Goal: Information Seeking & Learning: Learn about a topic

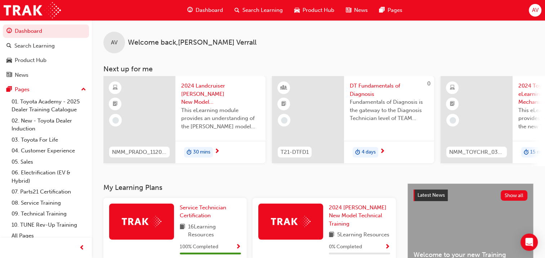
click at [535, 10] on span "AV" at bounding box center [535, 10] width 6 height 8
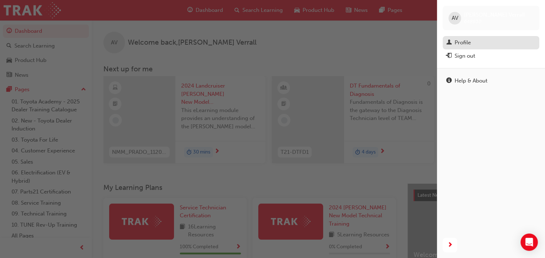
click at [458, 39] on div "Profile" at bounding box center [463, 43] width 16 height 8
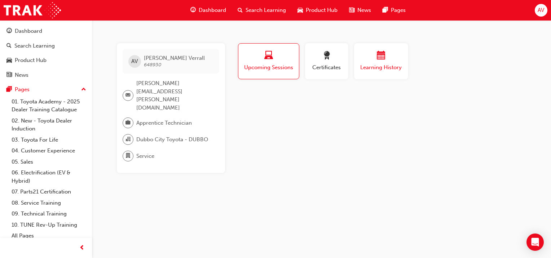
click at [394, 65] on span "Learning History" at bounding box center [380, 67] width 43 height 8
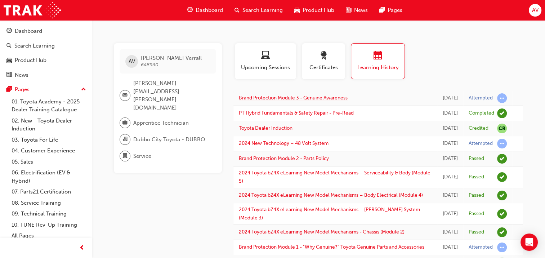
click at [306, 101] on link "Brand Protection Module 3 - Genuine Awareness" at bounding box center [293, 98] width 109 height 6
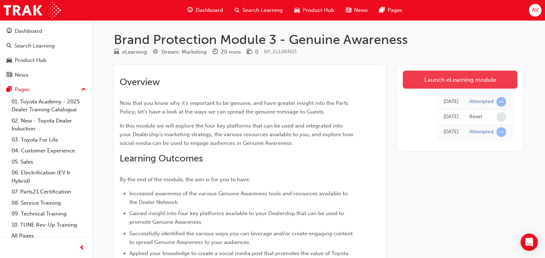
click at [444, 75] on link "Launch eLearning module" at bounding box center [460, 80] width 115 height 18
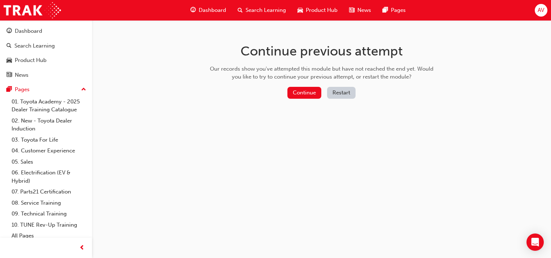
click at [345, 94] on button "Restart" at bounding box center [341, 93] width 28 height 12
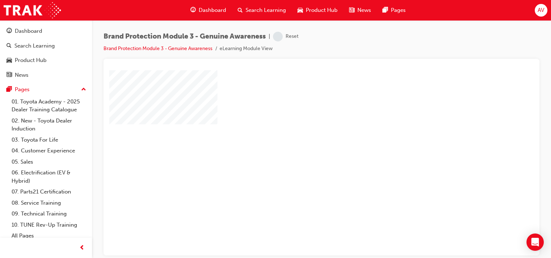
click at [301, 142] on div "play" at bounding box center [301, 142] width 0 height 0
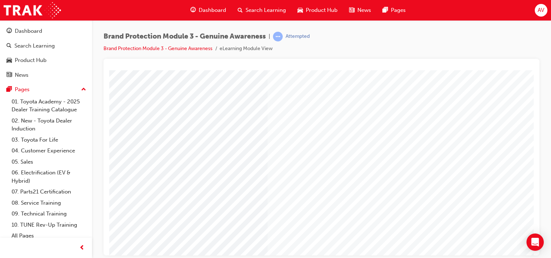
scroll to position [41, 71]
click at [81, 248] on span "prev-icon" at bounding box center [81, 248] width 5 height 9
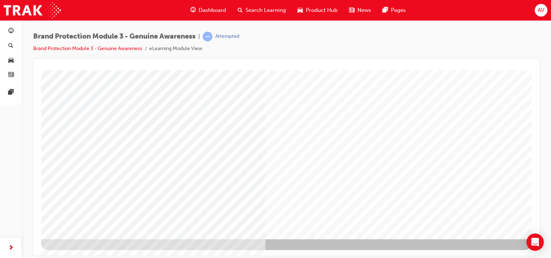
scroll to position [90, 0]
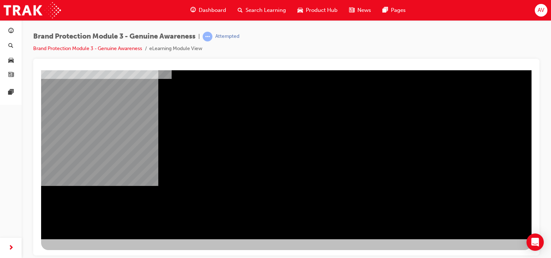
click at [86, 252] on div "NEXT Trigger this button to go to the next slide" at bounding box center [63, 258] width 45 height 13
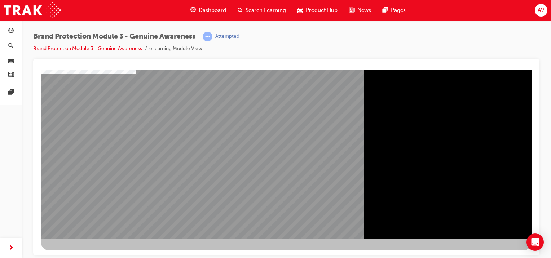
scroll to position [0, 0]
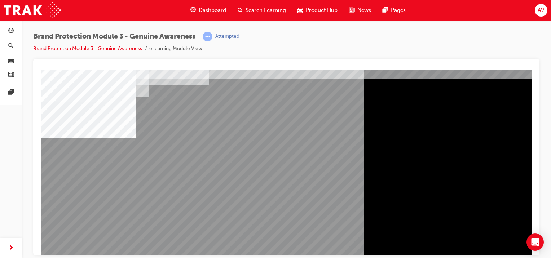
scroll to position [33, 0]
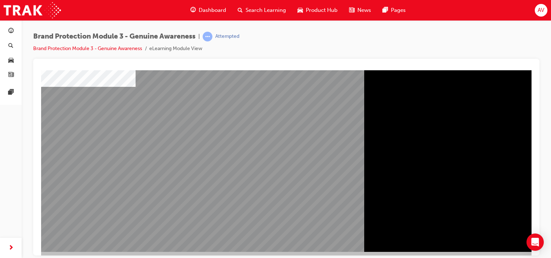
scroll to position [78, 0]
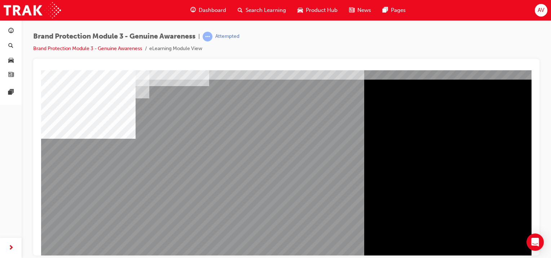
scroll to position [0, 0]
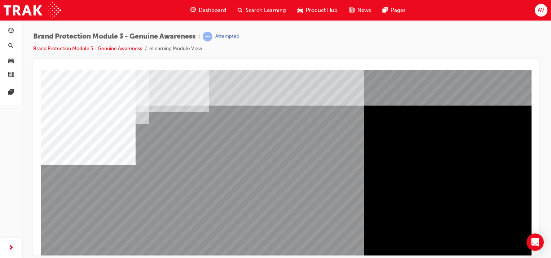
scroll to position [90, 0]
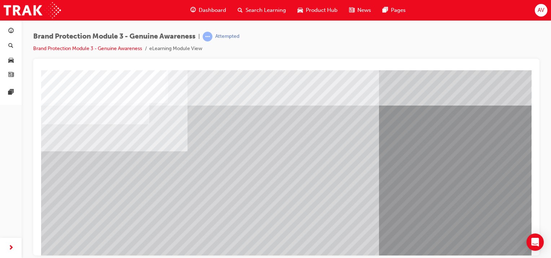
scroll to position [90, 3]
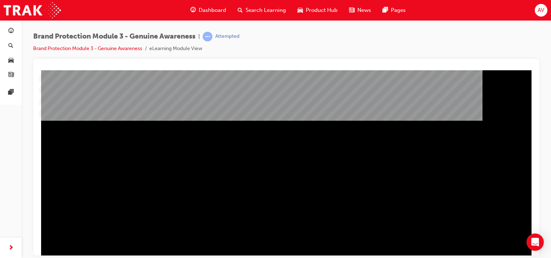
scroll to position [90, 0]
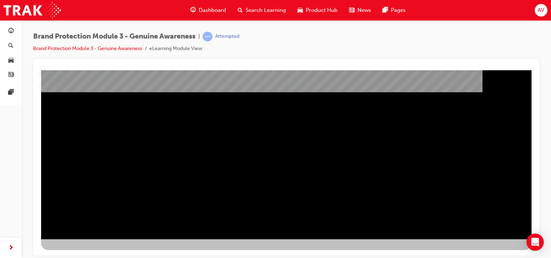
click at [86, 252] on div "NEXT Trigger this button to go to the next slide" at bounding box center [63, 258] width 45 height 13
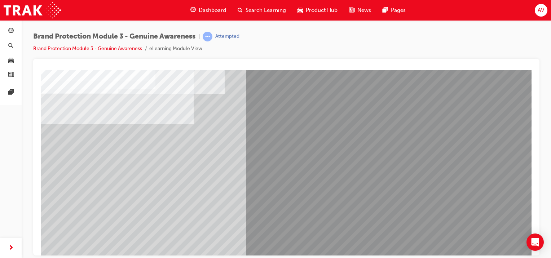
scroll to position [46, 0]
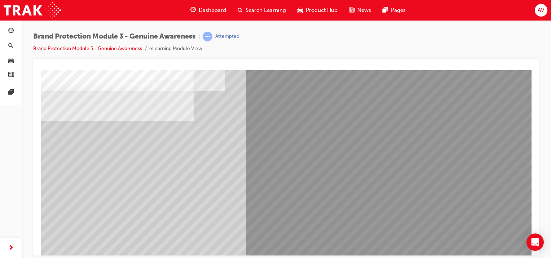
scroll to position [90, 0]
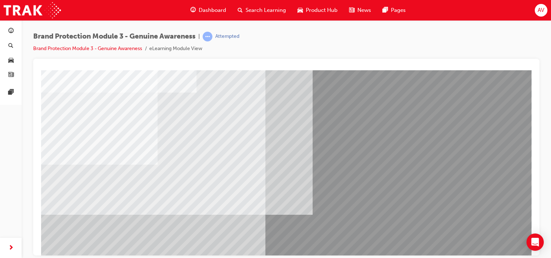
scroll to position [63, 0]
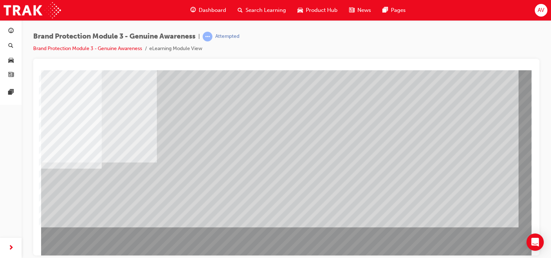
scroll to position [76, 0]
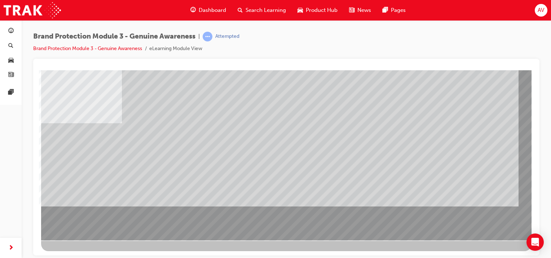
scroll to position [90, 0]
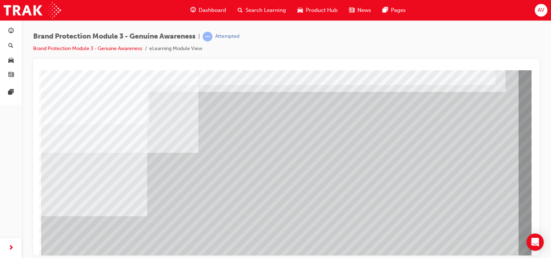
scroll to position [90, 0]
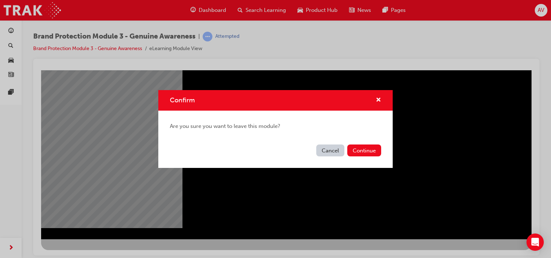
click at [328, 150] on button "Cancel" at bounding box center [330, 151] width 28 height 12
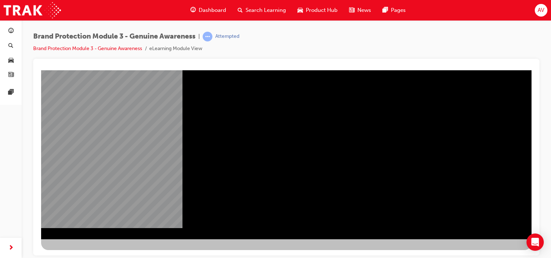
click at [86, 252] on div "NEXT Trigger this button to go to the next slide" at bounding box center [63, 258] width 45 height 13
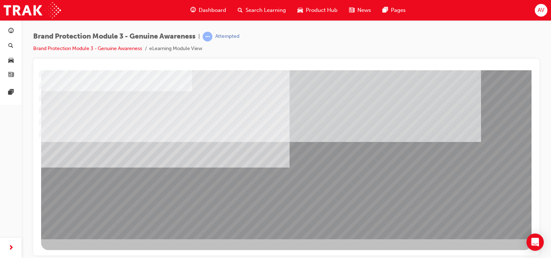
scroll to position [90, 0]
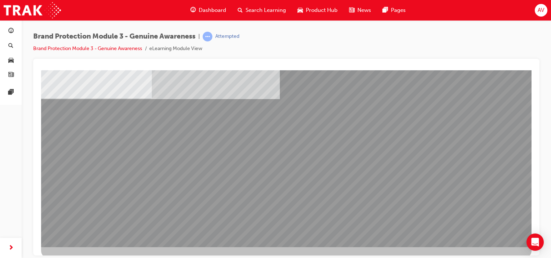
scroll to position [90, 0]
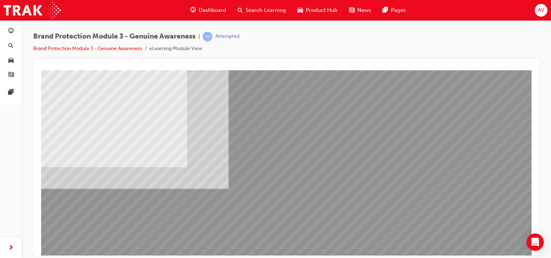
scroll to position [79, 0]
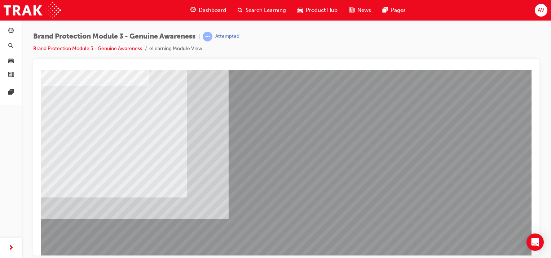
scroll to position [38, 0]
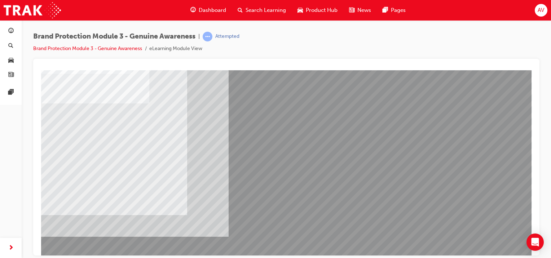
scroll to position [17, 0]
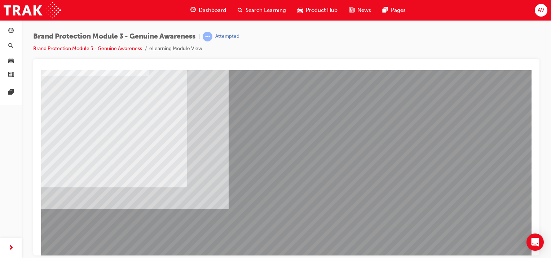
scroll to position [50, 0]
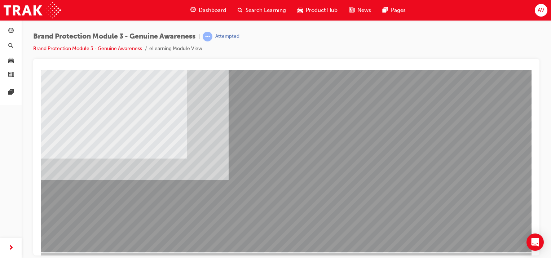
scroll to position [90, 0]
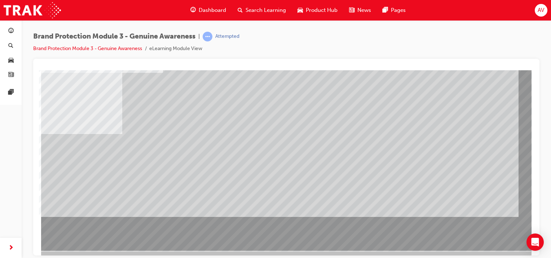
scroll to position [79, 0]
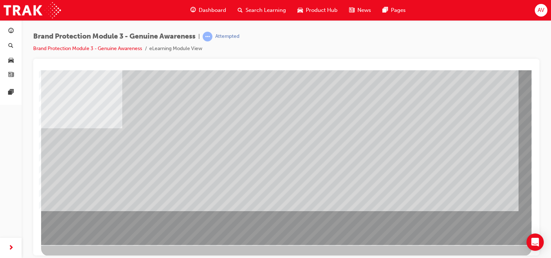
scroll to position [90, 2]
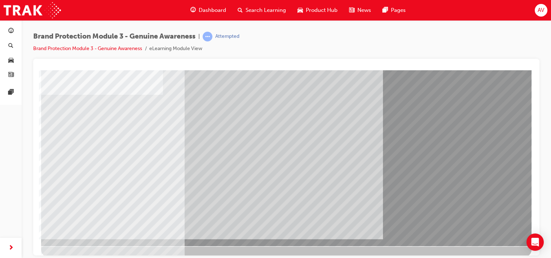
scroll to position [90, 0]
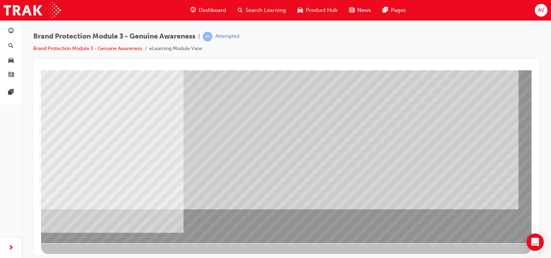
scroll to position [88, 0]
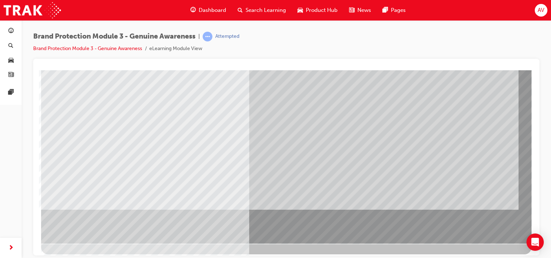
scroll to position [90, 3]
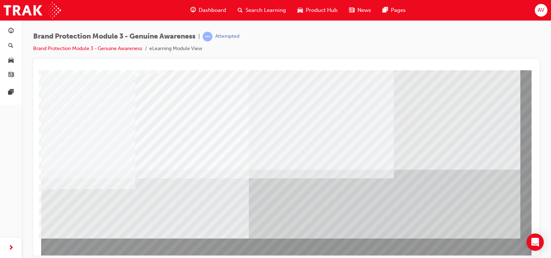
scroll to position [90, 0]
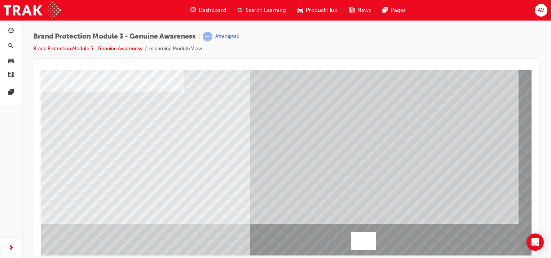
scroll to position [90, 3]
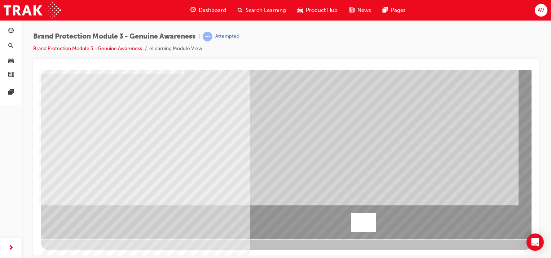
click at [351, 227] on div at bounding box center [363, 222] width 25 height 18
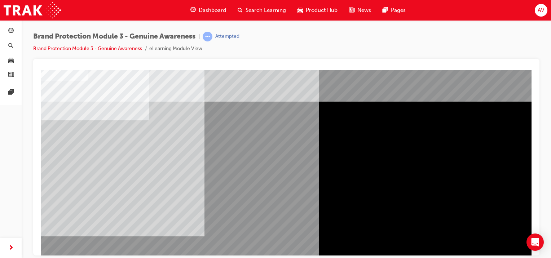
scroll to position [0, 0]
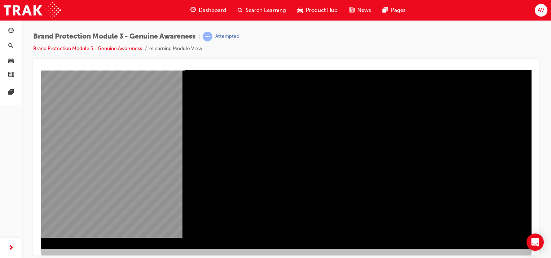
scroll to position [90, 0]
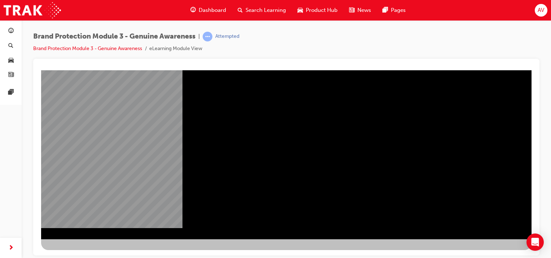
click at [86, 252] on div "NEXT Trigger this button to go to the next slide" at bounding box center [63, 258] width 45 height 13
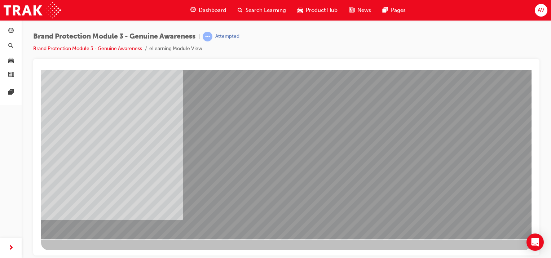
drag, startPoint x: 427, startPoint y: 139, endPoint x: 337, endPoint y: 136, distance: 89.8
click at [337, 136] on div at bounding box center [286, 108] width 490 height 259
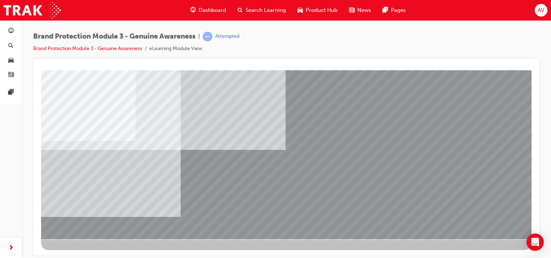
scroll to position [79, 3]
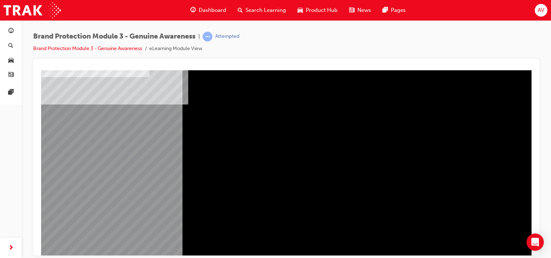
scroll to position [90, 0]
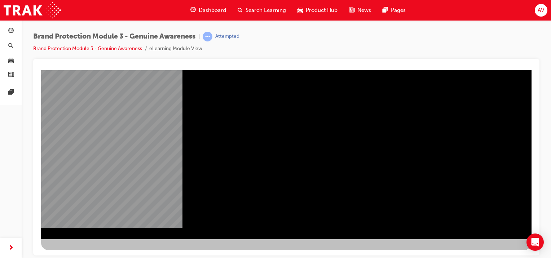
click at [86, 252] on div "NEXT Trigger this button to go to the next slide" at bounding box center [63, 258] width 45 height 13
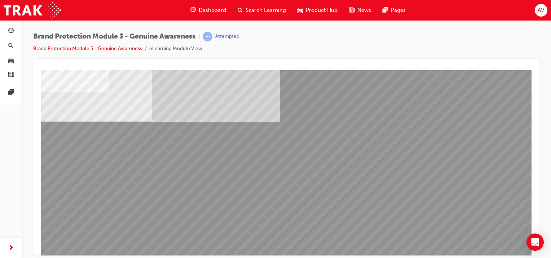
scroll to position [60, 1]
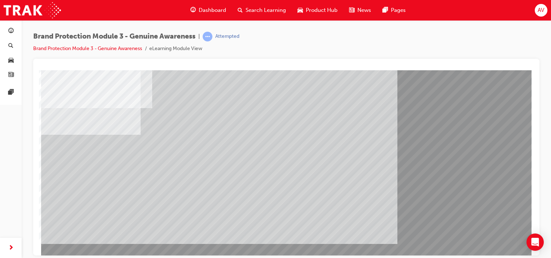
scroll to position [90, 0]
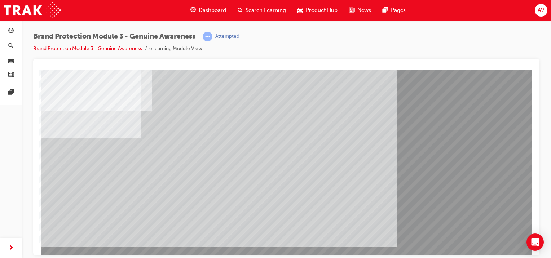
scroll to position [69, 0]
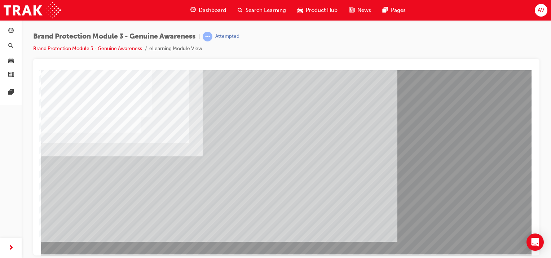
scroll to position [79, 0]
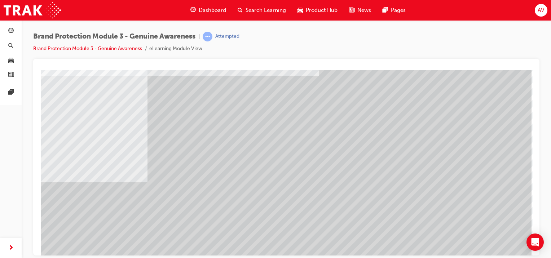
scroll to position [90, 0]
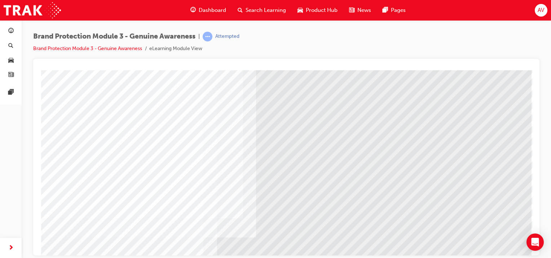
scroll to position [0, 0]
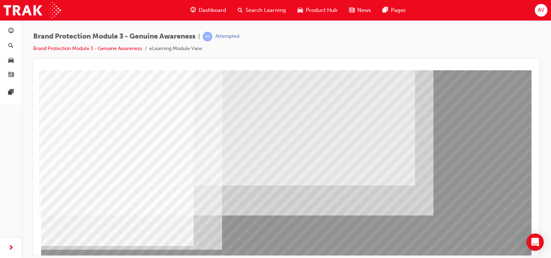
scroll to position [78, 0]
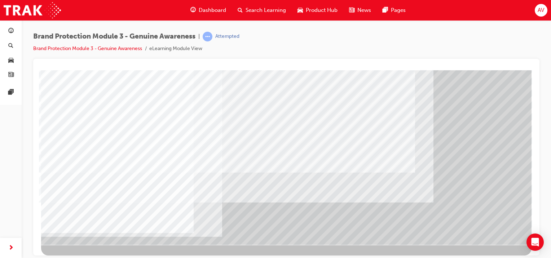
scroll to position [86, 0]
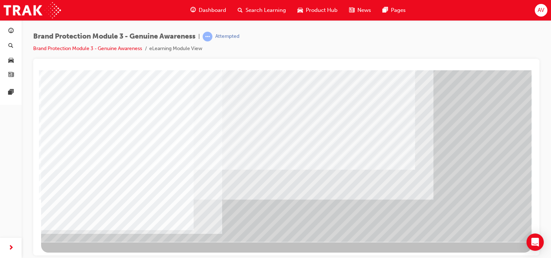
scroll to position [90, 1]
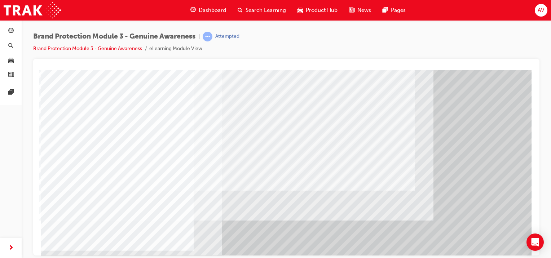
scroll to position [69, 0]
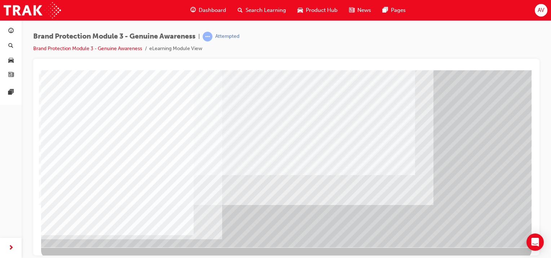
scroll to position [86, 0]
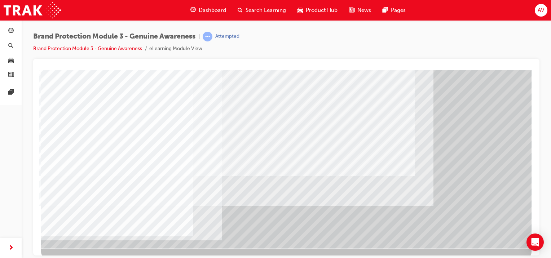
scroll to position [90, 2]
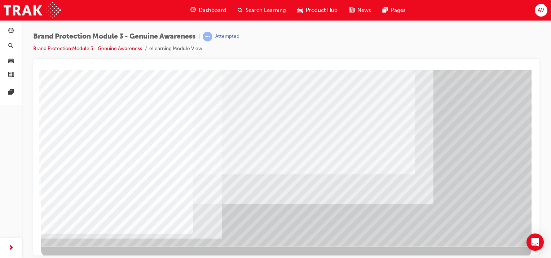
scroll to position [84, 0]
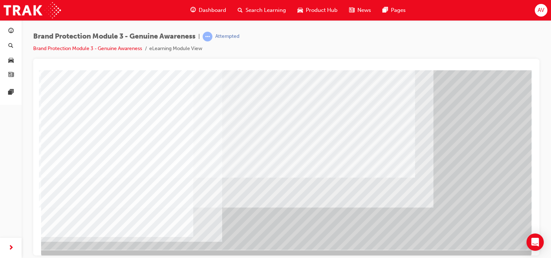
scroll to position [80, 1]
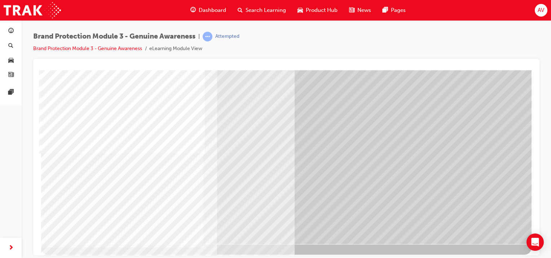
scroll to position [90, 0]
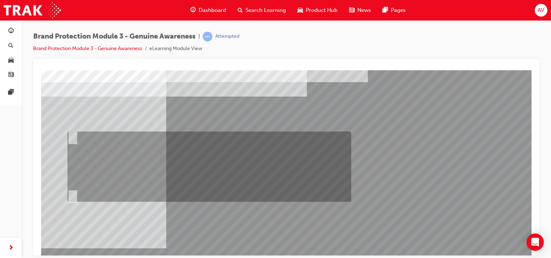
scroll to position [51, 0]
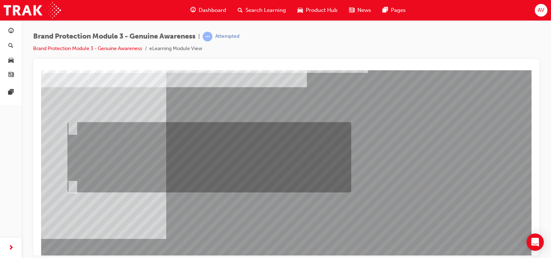
click at [228, 168] on div at bounding box center [208, 157] width 284 height 70
radio input "true"
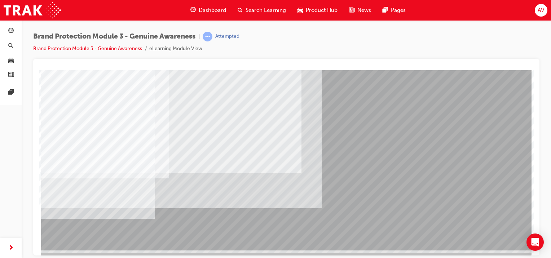
scroll to position [90, 0]
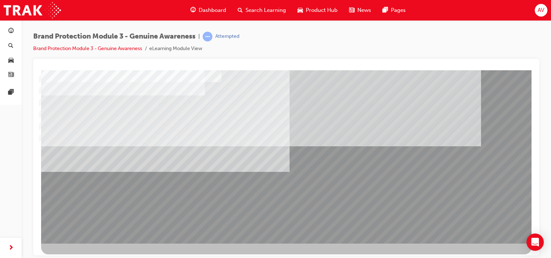
scroll to position [87, 0]
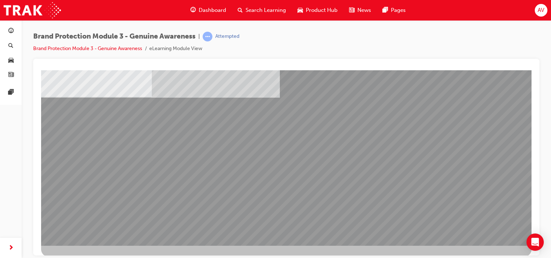
scroll to position [85, 0]
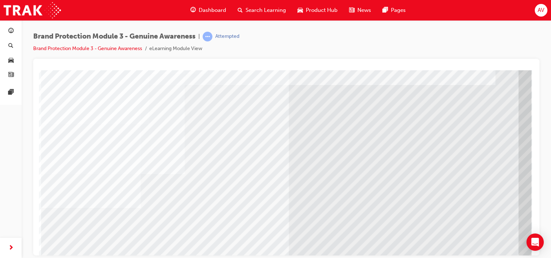
scroll to position [0, 0]
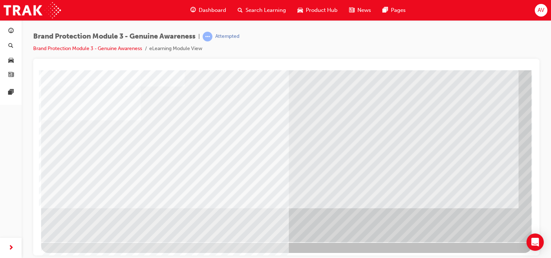
scroll to position [90, 0]
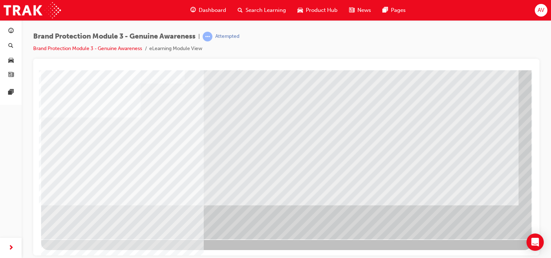
scroll to position [0, 0]
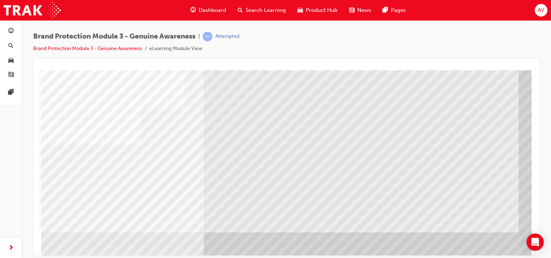
scroll to position [90, 0]
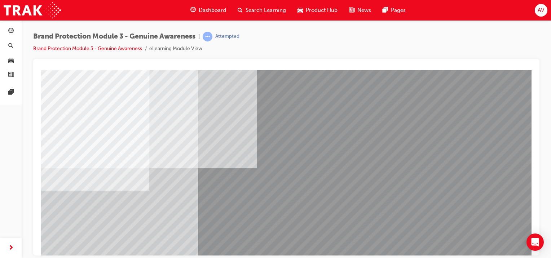
scroll to position [73, 0]
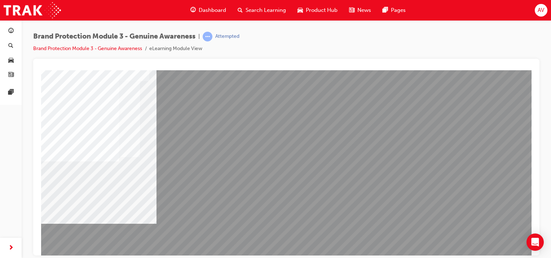
scroll to position [56, 0]
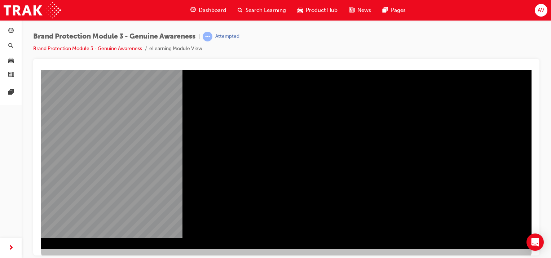
scroll to position [84, 0]
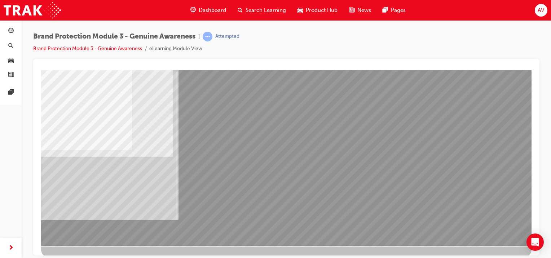
scroll to position [0, 0]
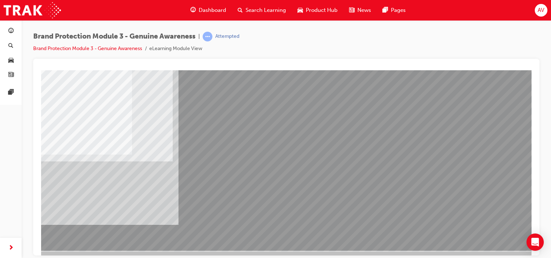
scroll to position [81, 0]
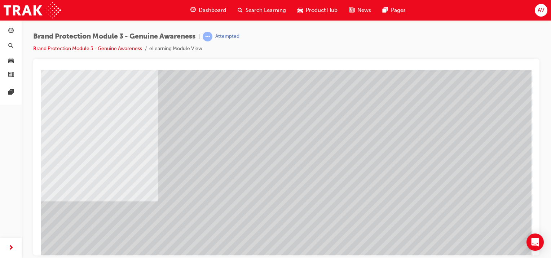
scroll to position [71, 0]
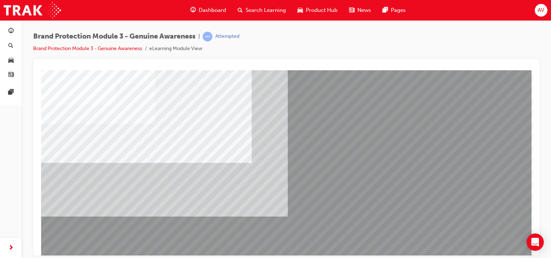
scroll to position [40, 0]
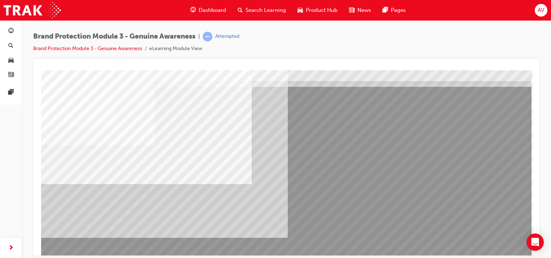
scroll to position [18, 0]
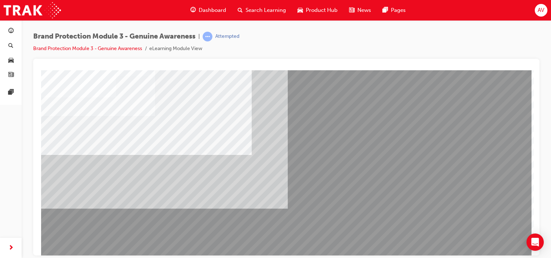
scroll to position [48, 0]
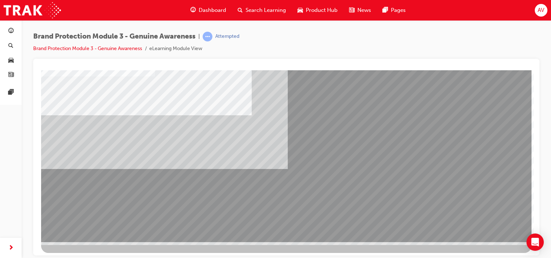
scroll to position [90, 0]
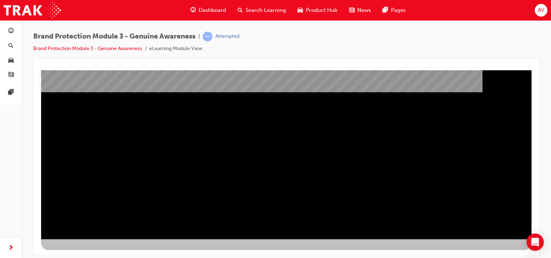
scroll to position [90, 0]
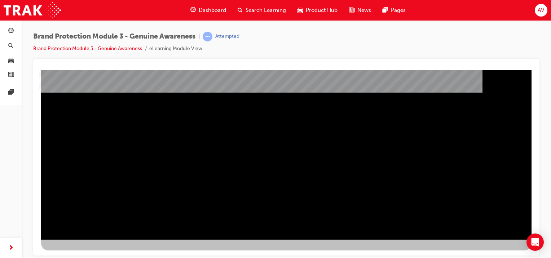
click at [86, 252] on div "NEXT Trigger this button to go to the next slide" at bounding box center [63, 258] width 45 height 13
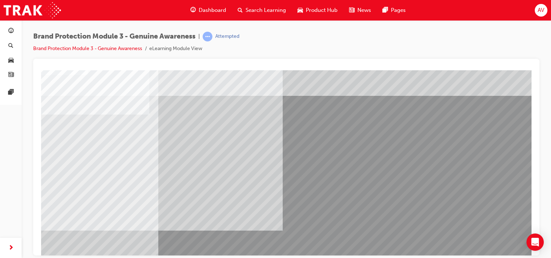
scroll to position [9, 0]
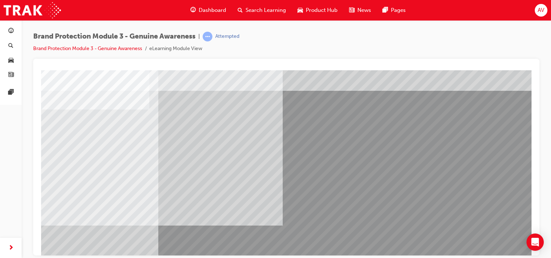
scroll to position [14, 3]
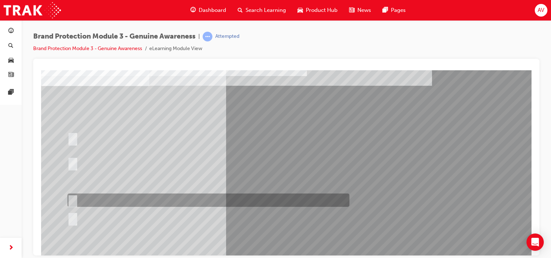
scroll to position [37, 0]
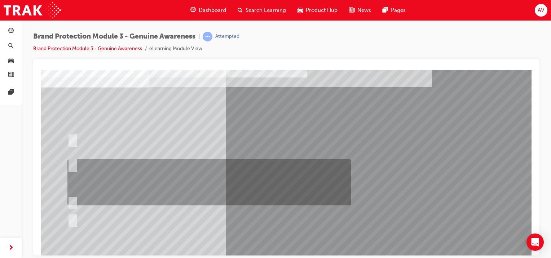
click at [183, 181] on div at bounding box center [208, 182] width 284 height 46
radio input "true"
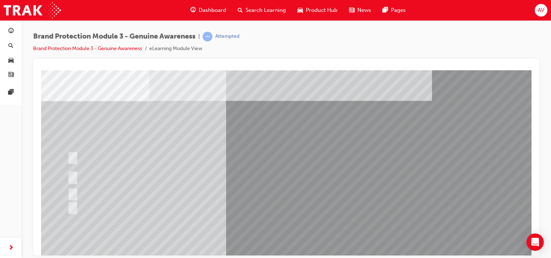
scroll to position [24, 0]
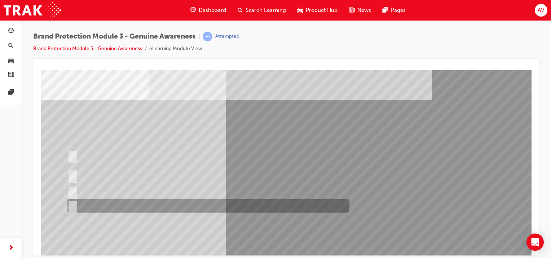
click at [172, 203] on div at bounding box center [207, 205] width 282 height 13
radio input "true"
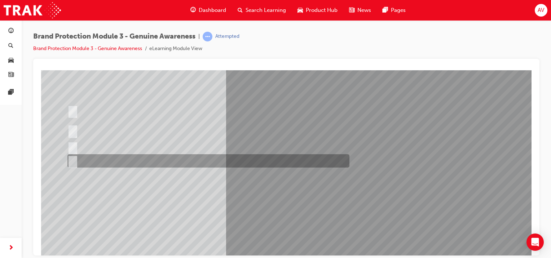
scroll to position [71, 0]
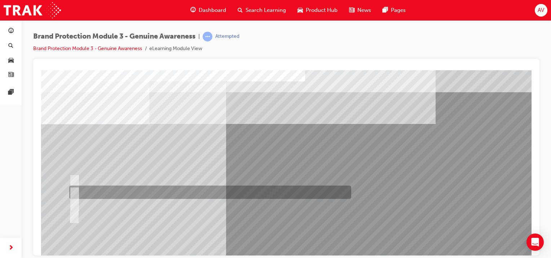
click at [127, 190] on div at bounding box center [208, 192] width 282 height 13
radio input "true"
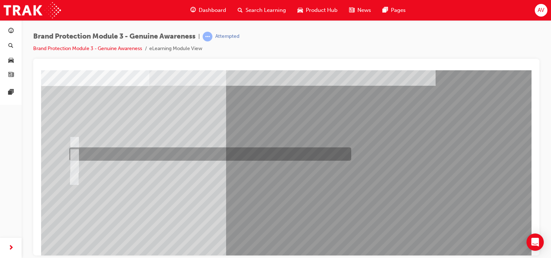
scroll to position [48, 0]
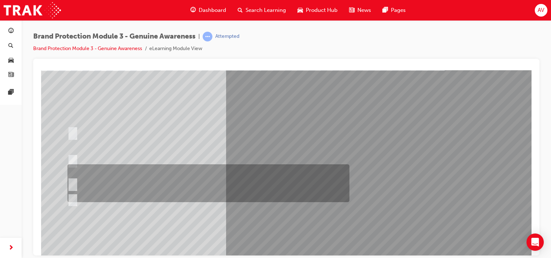
scroll to position [53, 0]
click at [265, 167] on div at bounding box center [207, 183] width 282 height 38
radio input "true"
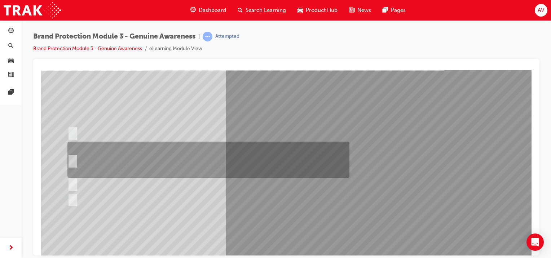
click at [296, 164] on div at bounding box center [207, 160] width 282 height 36
radio input "true"
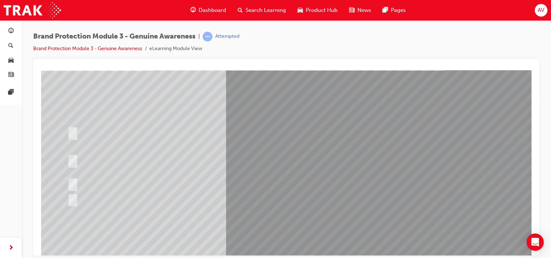
scroll to position [90, 0]
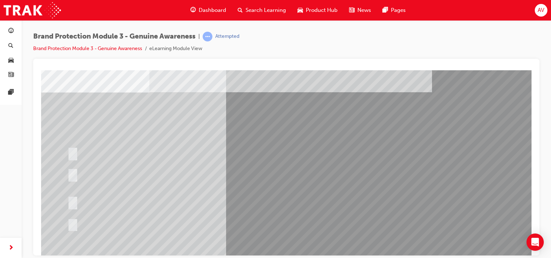
scroll to position [45, 0]
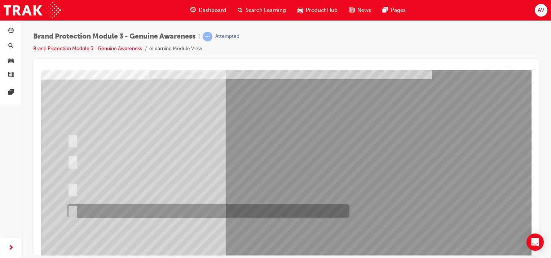
click at [142, 215] on div at bounding box center [207, 210] width 282 height 13
radio input "true"
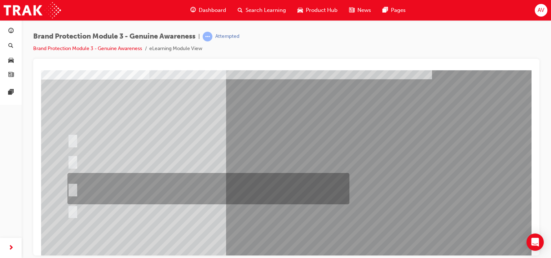
scroll to position [90, 0]
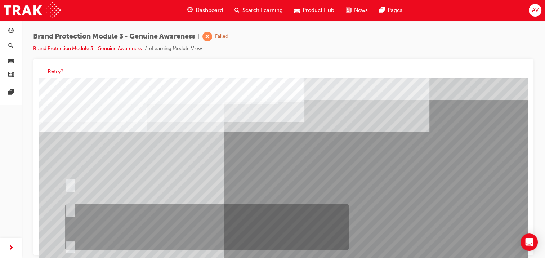
click at [160, 213] on div at bounding box center [205, 227] width 284 height 46
radio input "true"
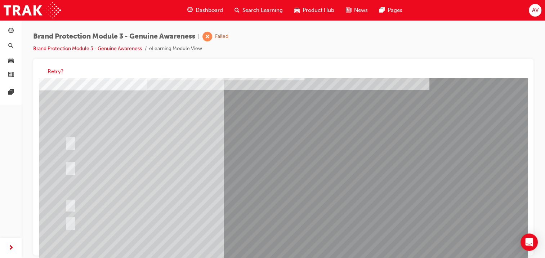
scroll to position [90, 0]
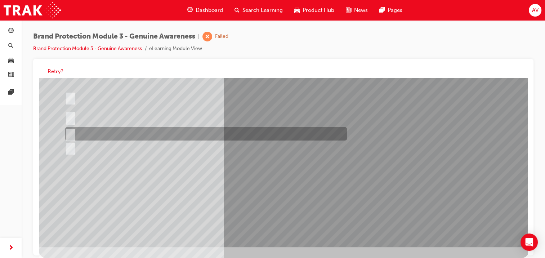
scroll to position [0, 0]
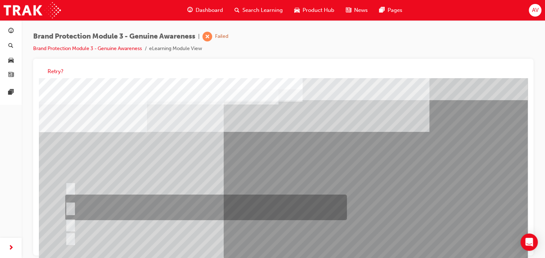
click at [184, 208] on div at bounding box center [204, 208] width 282 height 26
radio input "true"
click at [184, 208] on div at bounding box center [204, 208] width 282 height 26
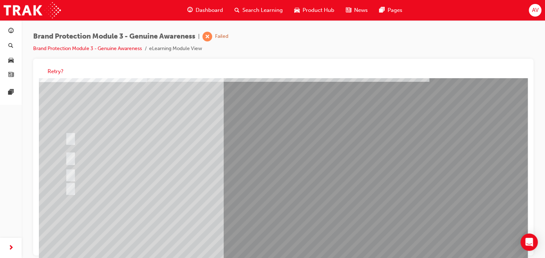
scroll to position [90, 6]
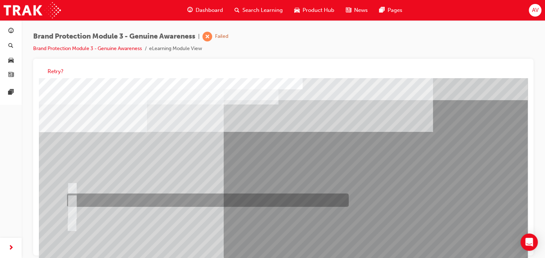
click at [141, 200] on div at bounding box center [206, 200] width 282 height 13
radio input "true"
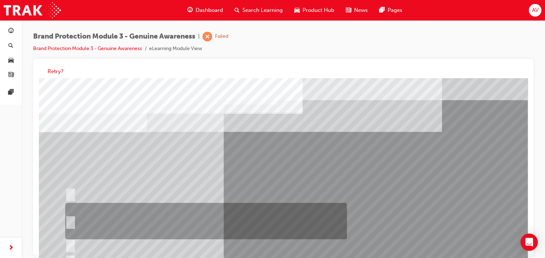
click at [236, 224] on div at bounding box center [204, 221] width 282 height 36
radio input "true"
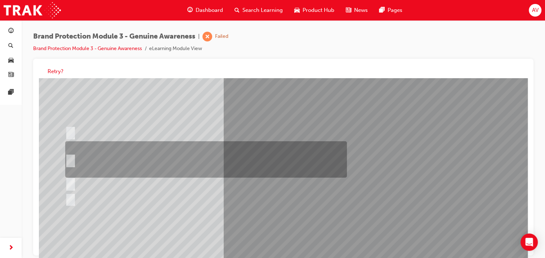
scroll to position [66, 0]
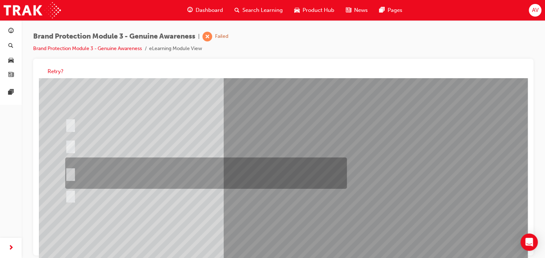
scroll to position [72, 0]
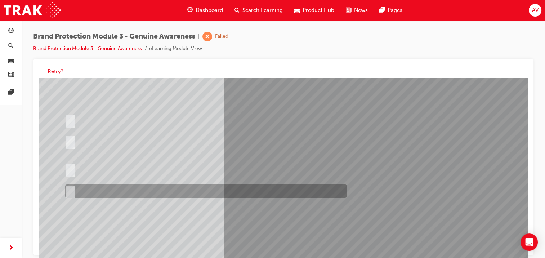
click at [132, 188] on div at bounding box center [204, 191] width 282 height 13
radio input "true"
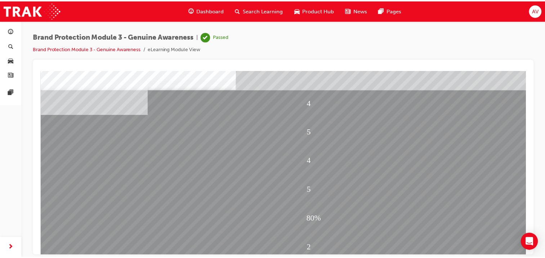
scroll to position [0, 0]
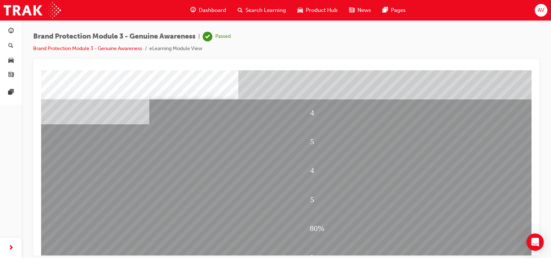
click at [543, 9] on span "AV" at bounding box center [540, 10] width 6 height 8
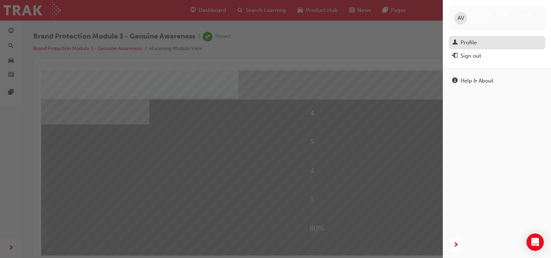
click at [476, 48] on link "Profile" at bounding box center [496, 42] width 97 height 13
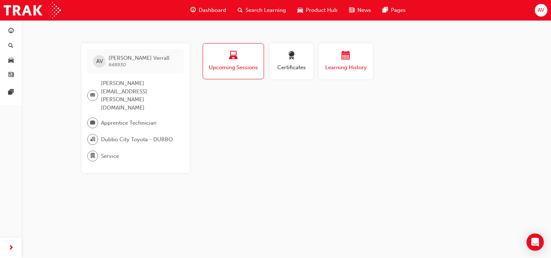
click at [345, 70] on span "Learning History" at bounding box center [345, 67] width 43 height 8
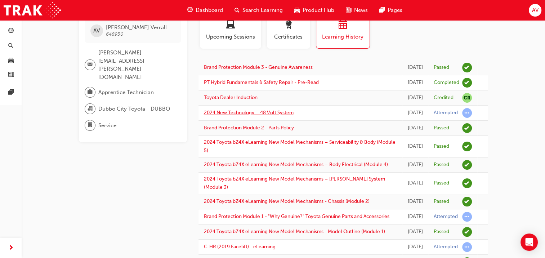
scroll to position [30, 0]
click at [277, 116] on link "2024 New Technology – 48 Volt System" at bounding box center [249, 113] width 90 height 6
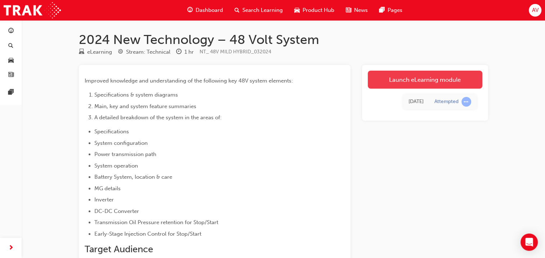
click at [392, 80] on link "Launch eLearning module" at bounding box center [425, 80] width 115 height 18
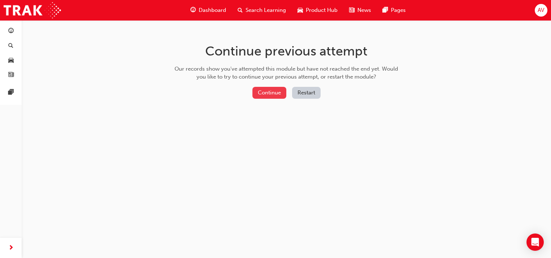
click at [272, 92] on button "Continue" at bounding box center [269, 93] width 34 height 12
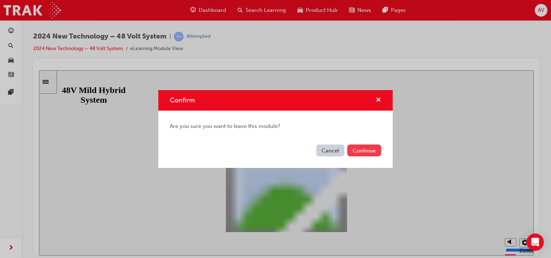
click at [366, 147] on button "Continue" at bounding box center [364, 151] width 34 height 12
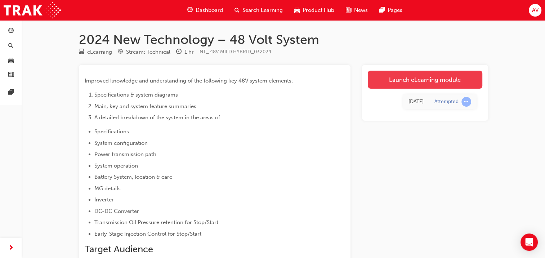
click at [401, 83] on link "Launch eLearning module" at bounding box center [425, 80] width 115 height 18
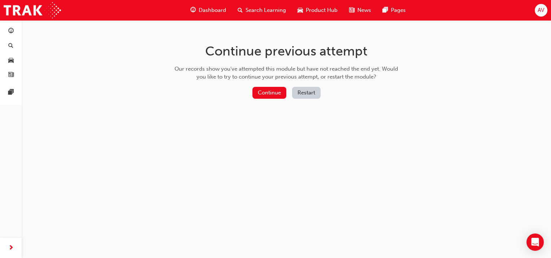
click at [302, 88] on button "Restart" at bounding box center [306, 93] width 28 height 12
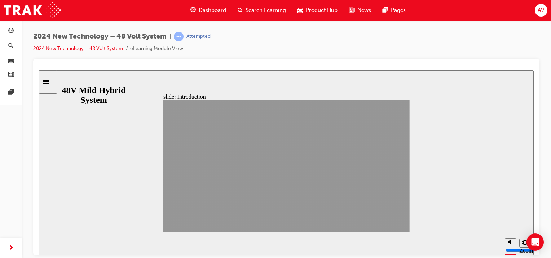
drag, startPoint x: 352, startPoint y: 228, endPoint x: 395, endPoint y: 226, distance: 42.6
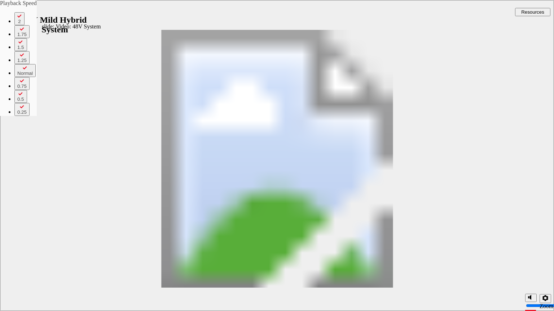
type input "2"
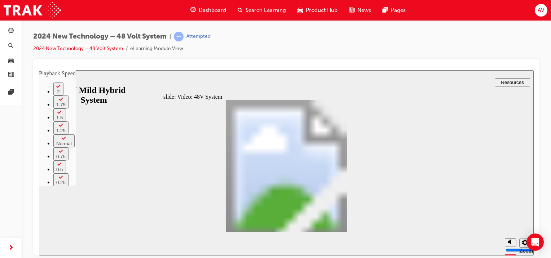
type input "307"
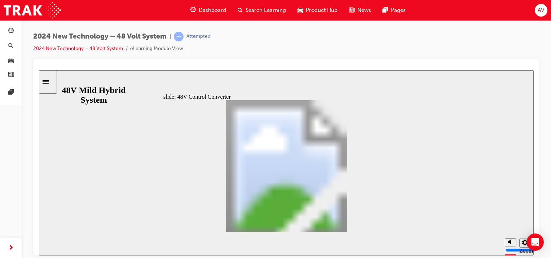
click at [351, 226] on div "Charging Control System Configuration Oval 1 The DC/DC converter voltage is con…" at bounding box center [286, 169] width 246 height 138
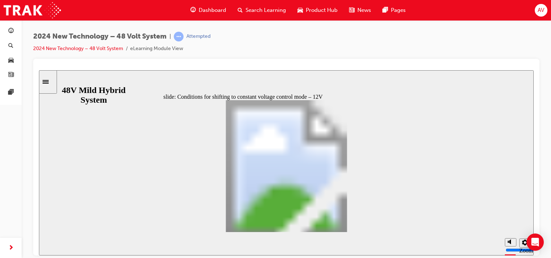
click at [351, 226] on div "Conditions for shifting to constant voltage control mode – 12V Oval 1 • In case…" at bounding box center [286, 169] width 246 height 138
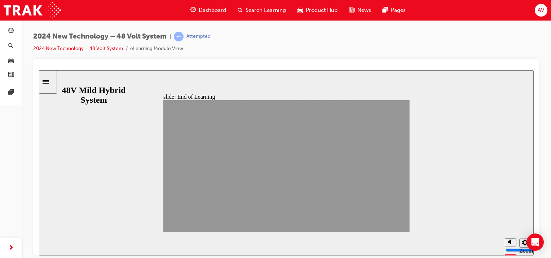
drag, startPoint x: 343, startPoint y: 226, endPoint x: 284, endPoint y: 188, distance: 70.1
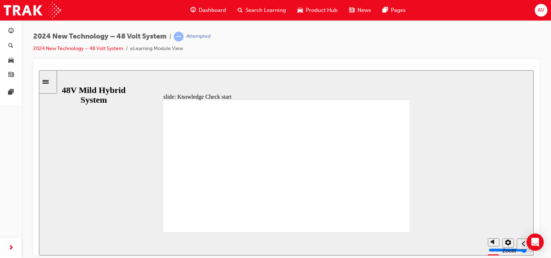
radio input "true"
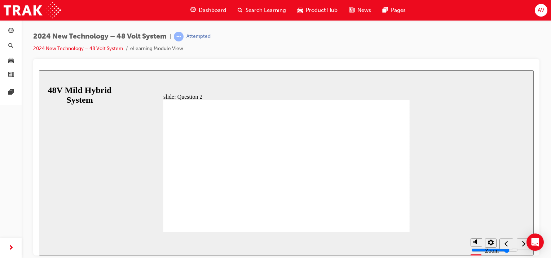
checkbox input "false"
checkbox input "true"
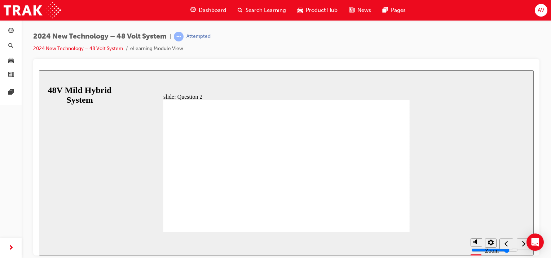
checkbox input "true"
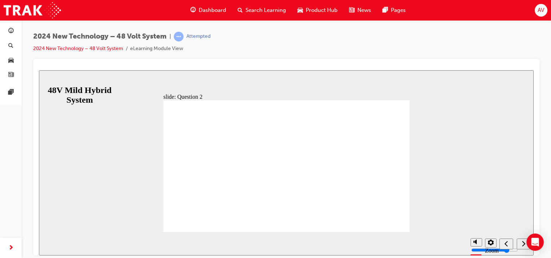
checkbox input "true"
radio input "true"
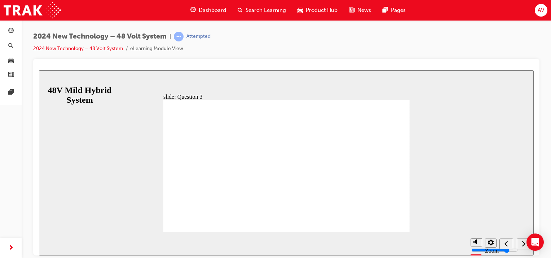
radio input "true"
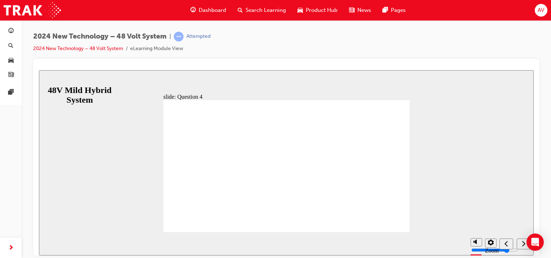
radio input "false"
radio input "true"
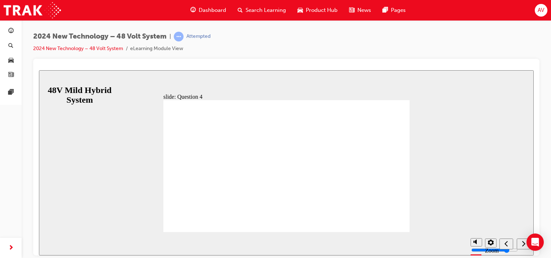
drag, startPoint x: 375, startPoint y: 212, endPoint x: 385, endPoint y: 212, distance: 9.7
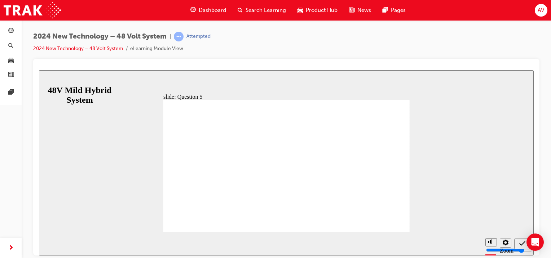
radio input "true"
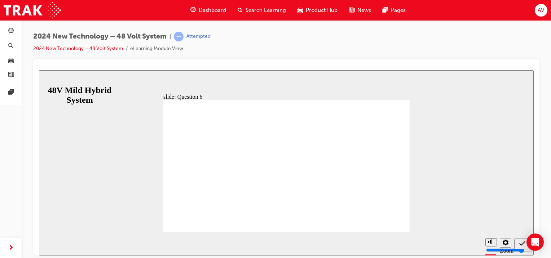
drag, startPoint x: 296, startPoint y: 187, endPoint x: 288, endPoint y: 190, distance: 8.1
radio input "false"
radio input "true"
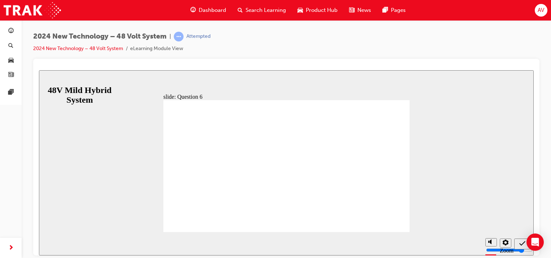
drag, startPoint x: 244, startPoint y: 174, endPoint x: 245, endPoint y: 184, distance: 10.5
radio input "true"
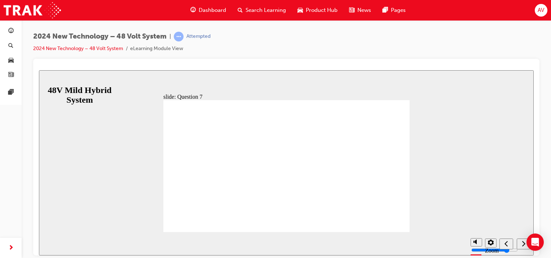
radio input "false"
radio input "true"
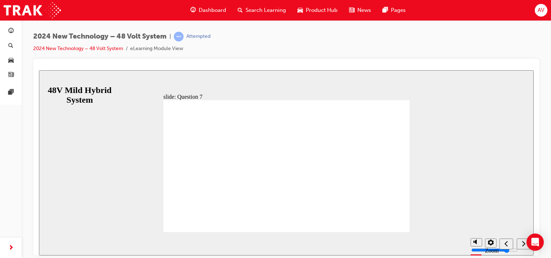
radio input "false"
radio input "true"
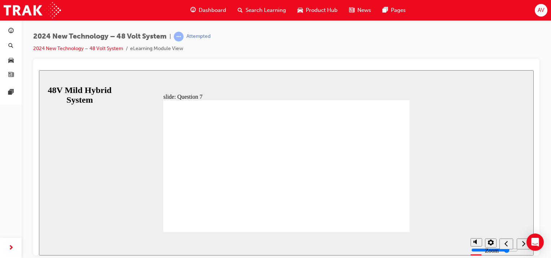
radio input "true"
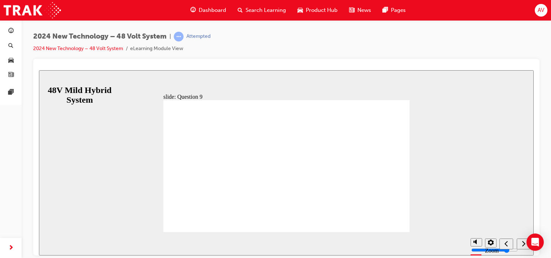
radio input "true"
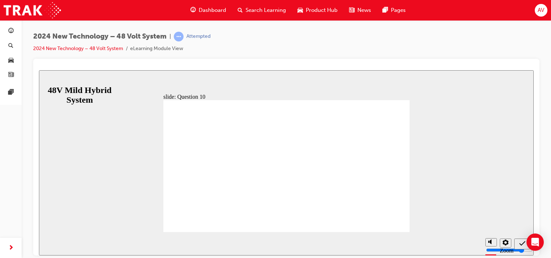
radio input "true"
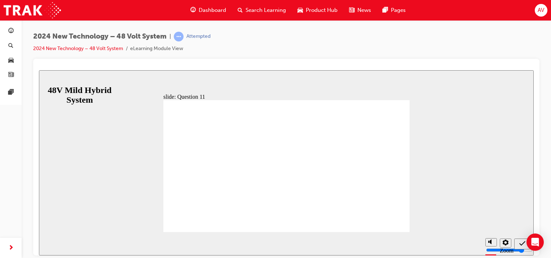
radio input "false"
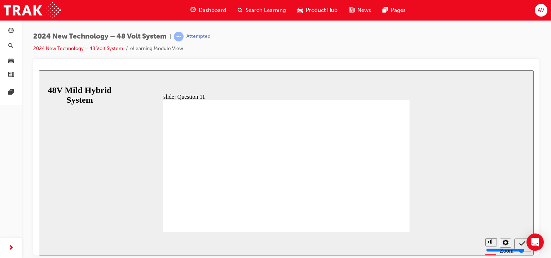
radio input "true"
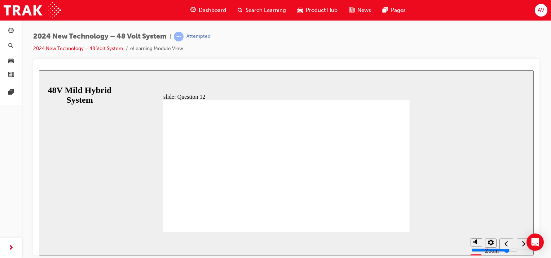
radio input "false"
radio input "true"
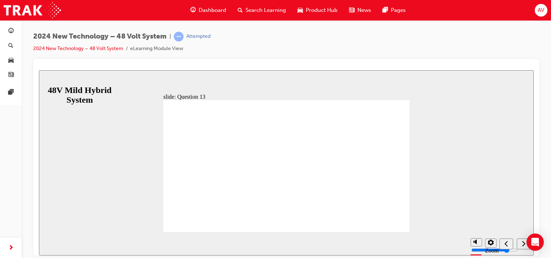
radio input "false"
radio input "true"
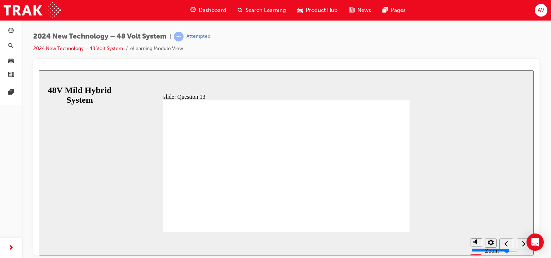
radio input "true"
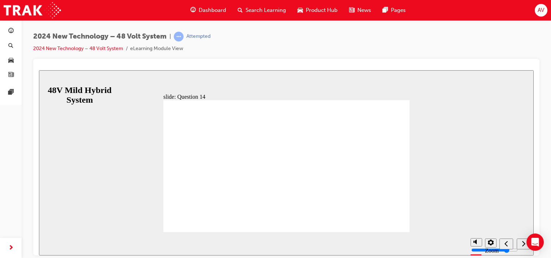
radio input "false"
radio input "true"
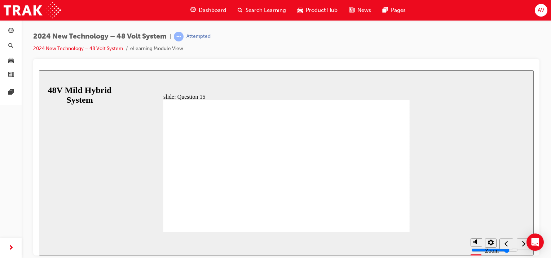
radio input "true"
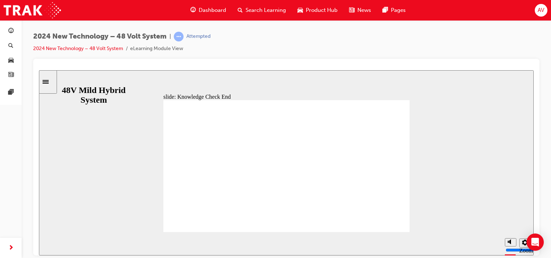
click at [47, 82] on div "Sidebar Toggle" at bounding box center [48, 81] width 12 height 5
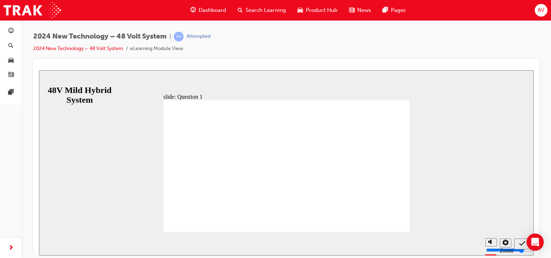
radio input "false"
radio input "true"
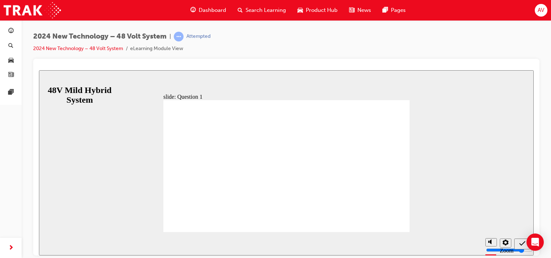
checkbox input "true"
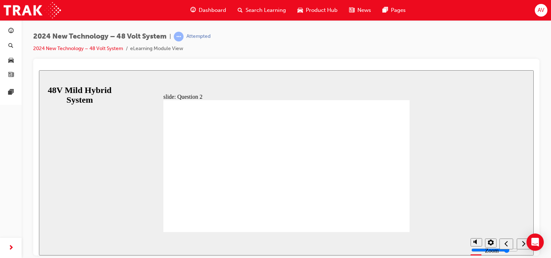
checkbox input "false"
checkbox input "true"
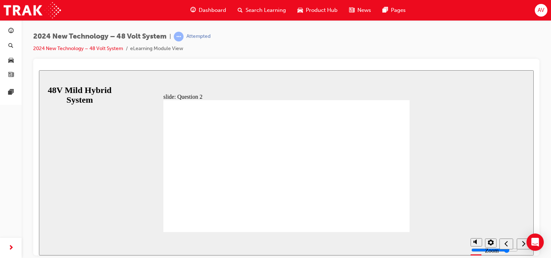
checkbox input "true"
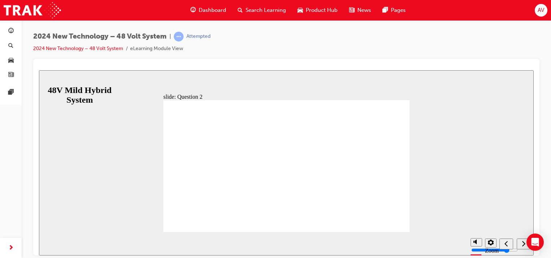
checkbox input "true"
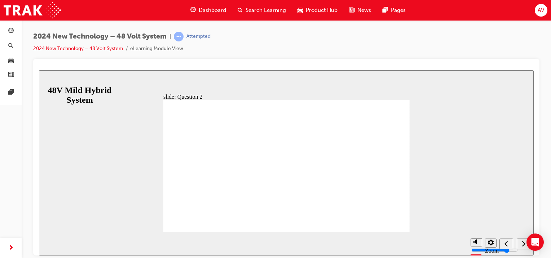
click at [534, 12] on button "AV" at bounding box center [540, 10] width 13 height 13
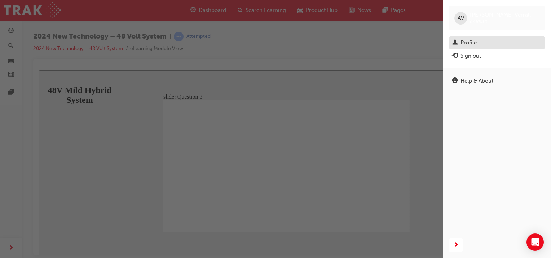
click at [469, 43] on div "Profile" at bounding box center [468, 43] width 16 height 8
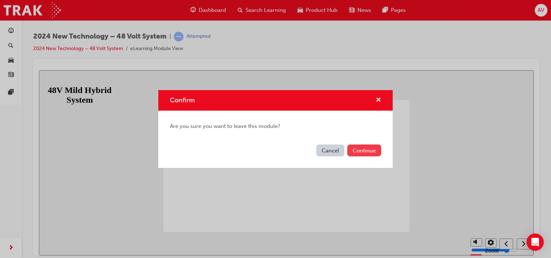
click at [360, 148] on button "Continue" at bounding box center [364, 151] width 34 height 12
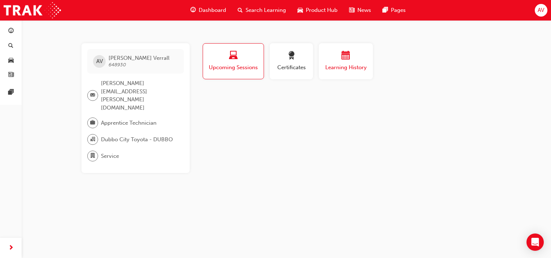
click at [342, 75] on button "Learning History" at bounding box center [346, 61] width 54 height 36
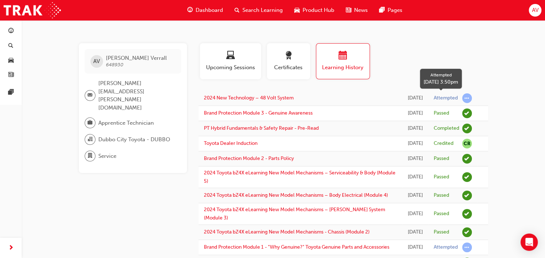
click at [441, 98] on div "Attempted" at bounding box center [446, 98] width 24 height 7
click at [240, 99] on link "2024 New Technology – 48 Volt System" at bounding box center [249, 98] width 90 height 6
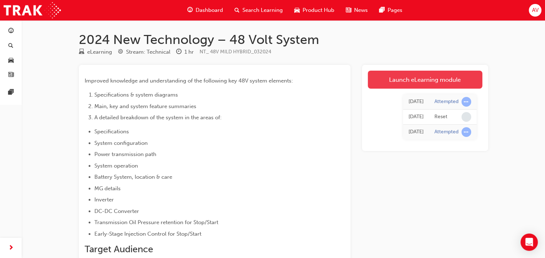
click at [399, 80] on link "Launch eLearning module" at bounding box center [425, 80] width 115 height 18
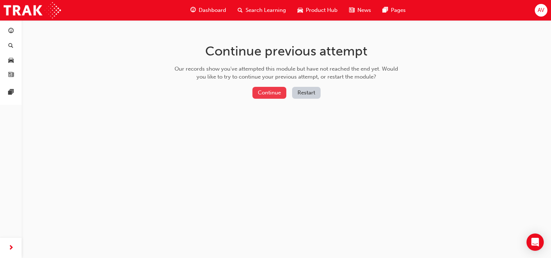
click at [278, 92] on button "Continue" at bounding box center [269, 93] width 34 height 12
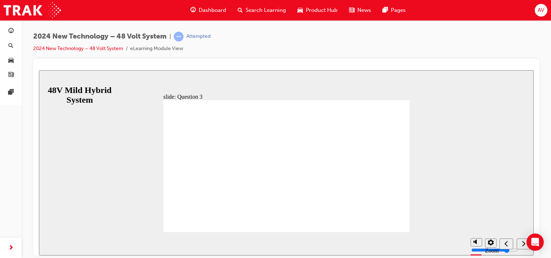
radio input "false"
radio input "true"
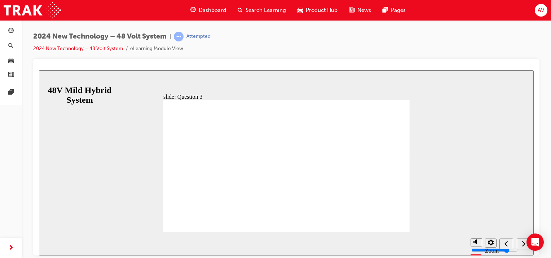
radio input "true"
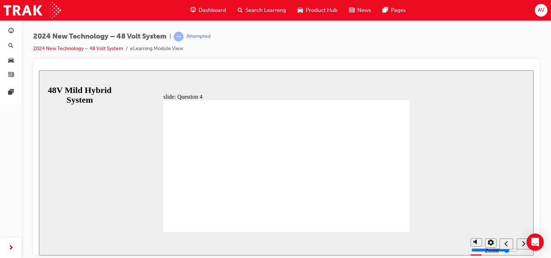
radio input "true"
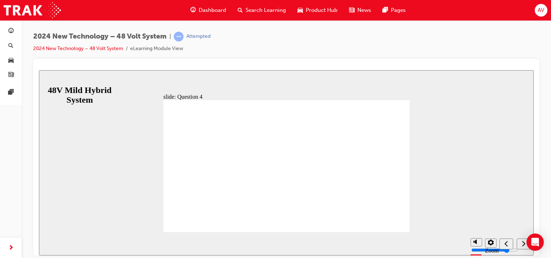
radio input "true"
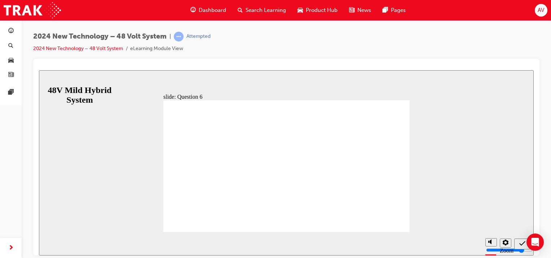
radio input "true"
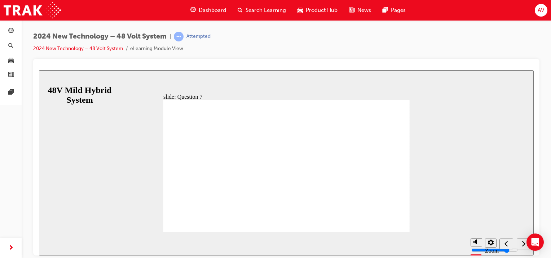
radio input "true"
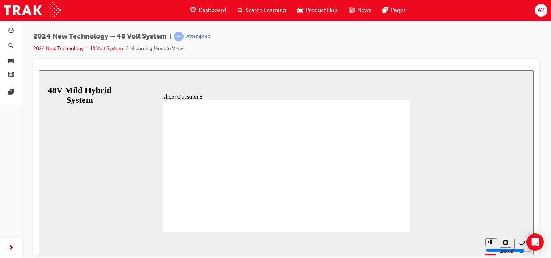
radio input "true"
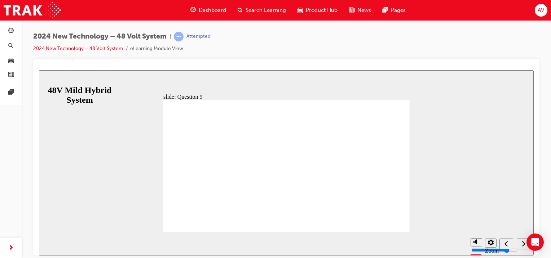
radio input "true"
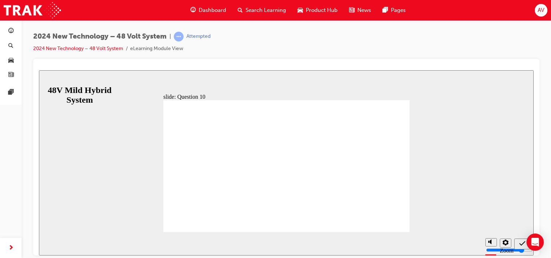
radio input "false"
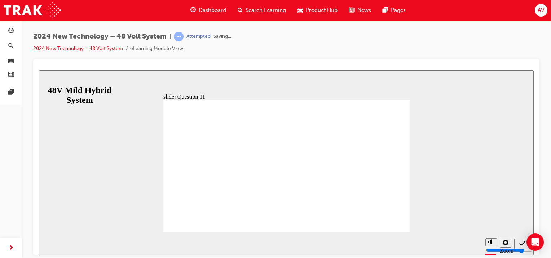
radio input "true"
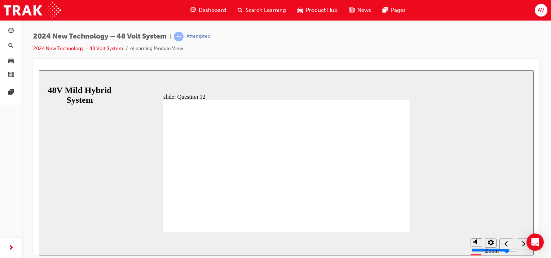
radio input "true"
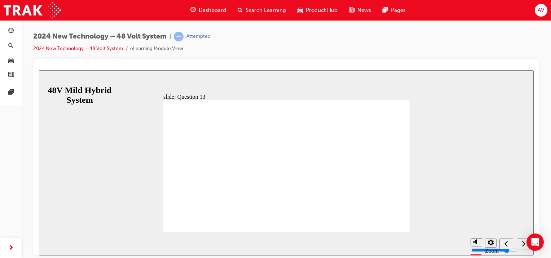
radio input "false"
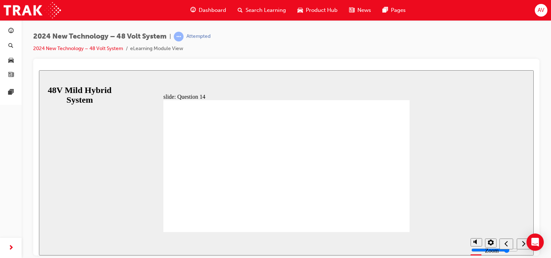
radio input "true"
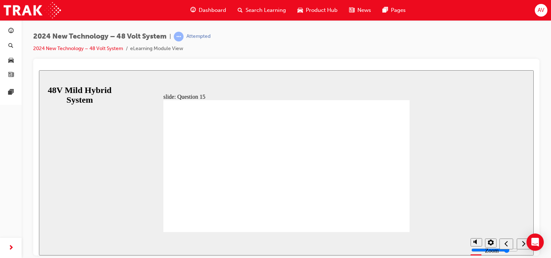
radio input "true"
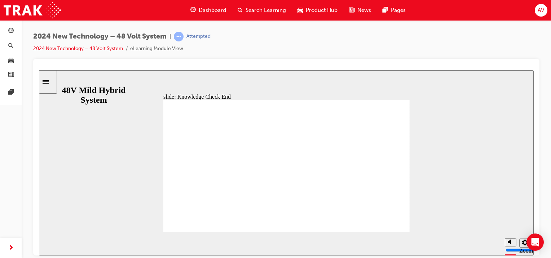
click at [49, 84] on div "Sidebar Toggle" at bounding box center [48, 81] width 12 height 5
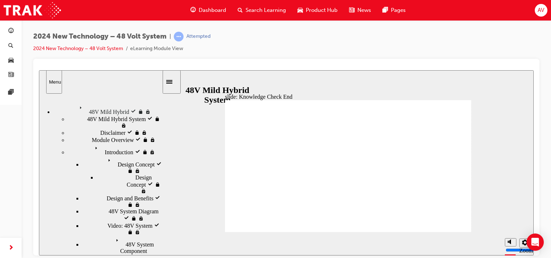
scroll to position [68, 0]
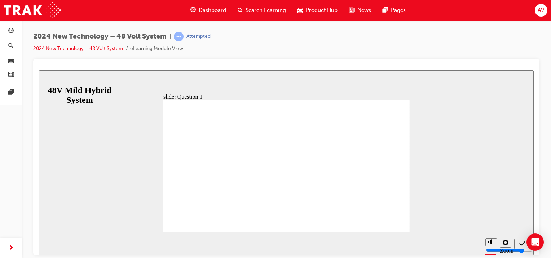
radio input "true"
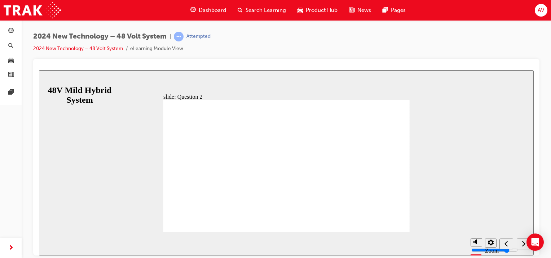
checkbox input "true"
drag, startPoint x: 281, startPoint y: 180, endPoint x: 283, endPoint y: 189, distance: 8.8
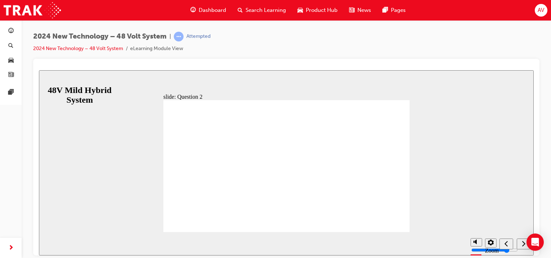
drag, startPoint x: 285, startPoint y: 195, endPoint x: 284, endPoint y: 188, distance: 6.9
checkbox input "true"
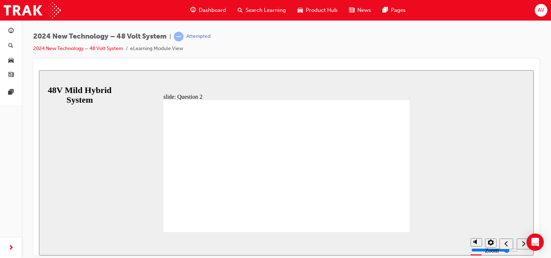
checkbox input "true"
checkbox input "false"
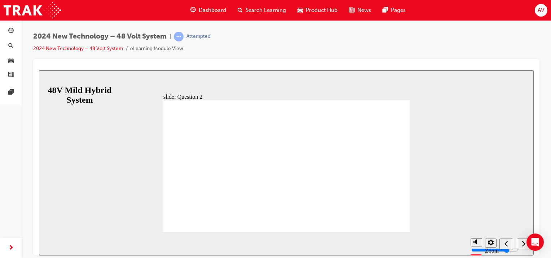
checkbox input "false"
drag, startPoint x: 246, startPoint y: 185, endPoint x: 245, endPoint y: 175, distance: 10.1
checkbox input "false"
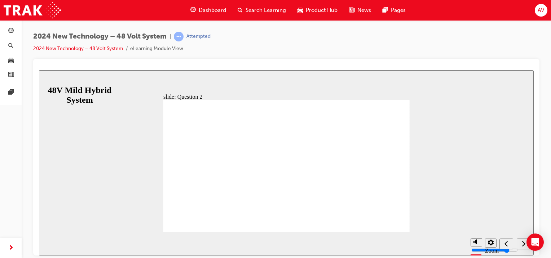
checkbox input "false"
checkbox input "true"
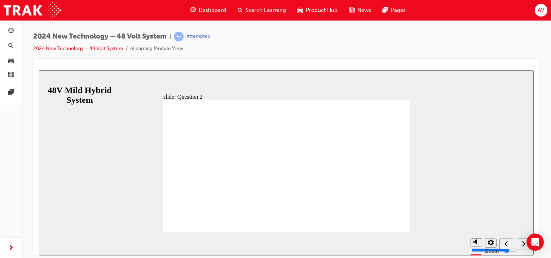
checkbox input "true"
radio input "true"
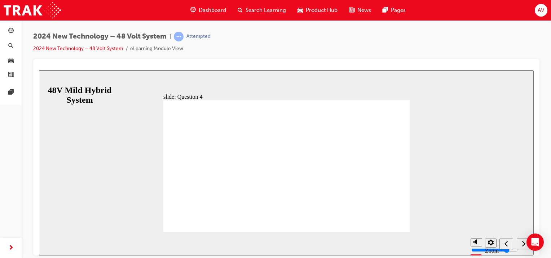
radio input "false"
radio input "true"
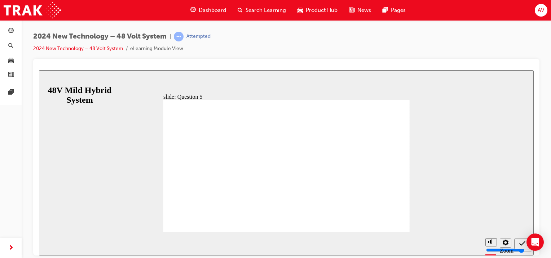
radio input "true"
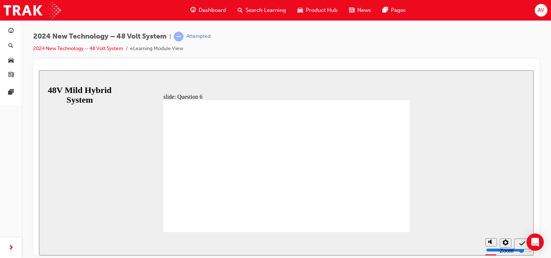
radio input "true"
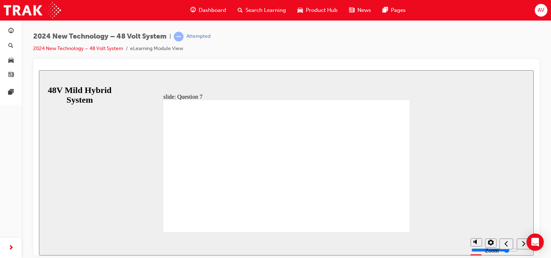
radio input "true"
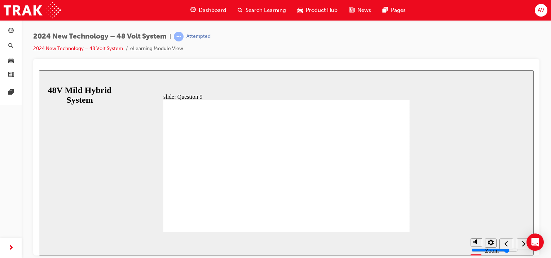
radio input "true"
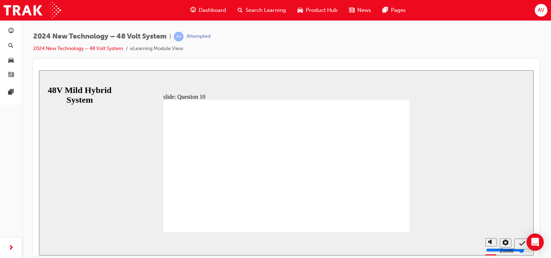
radio input "true"
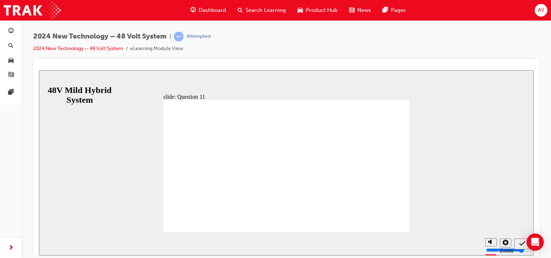
radio input "true"
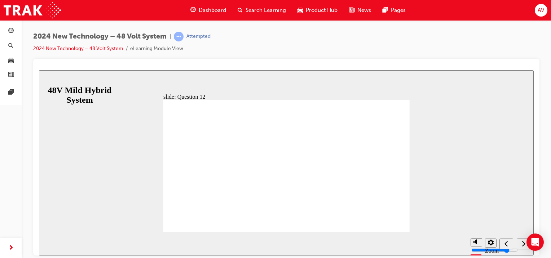
radio input "true"
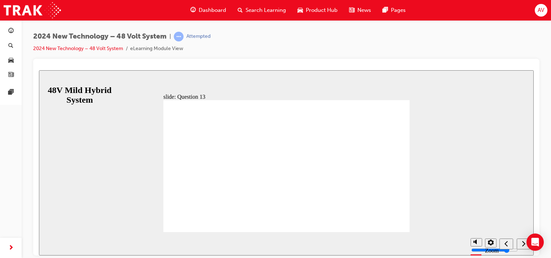
radio input "true"
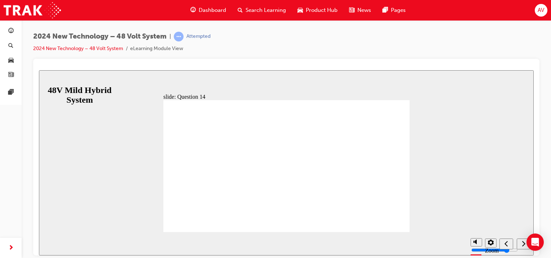
radio input "true"
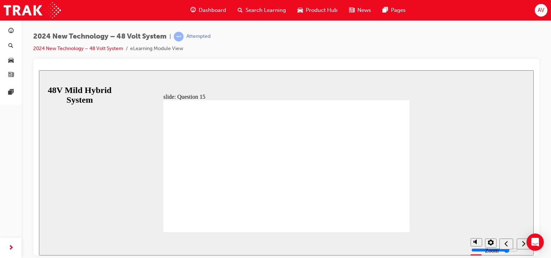
radio input "true"
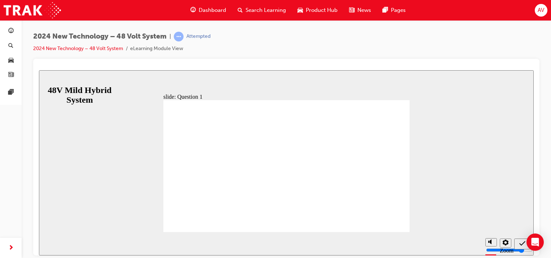
radio input "true"
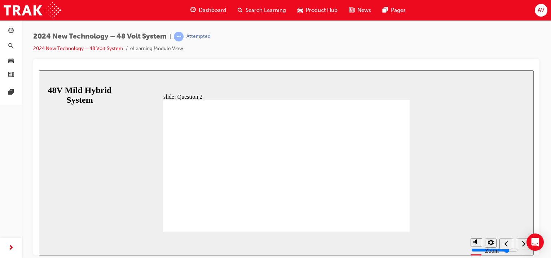
checkbox input "false"
drag, startPoint x: 240, startPoint y: 173, endPoint x: 238, endPoint y: 183, distance: 10.6
checkbox input "true"
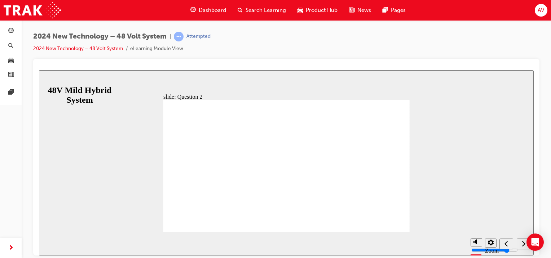
checkbox input "false"
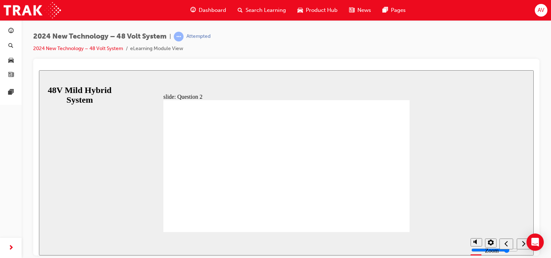
checkbox input "false"
checkbox input "true"
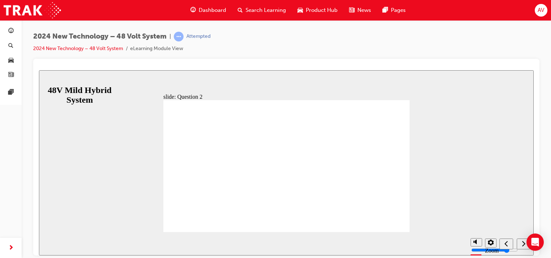
checkbox input "true"
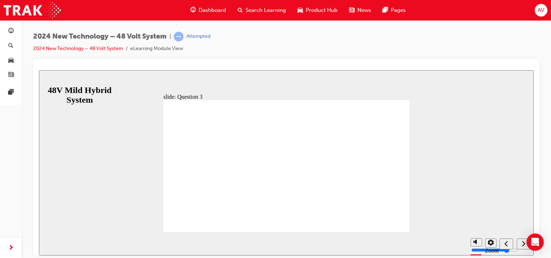
radio input "true"
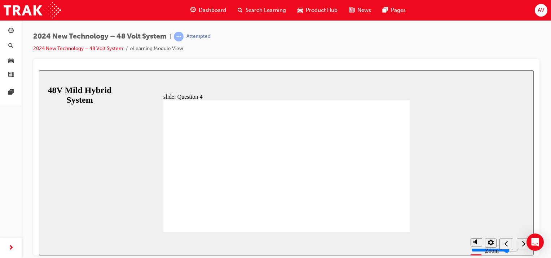
radio input "true"
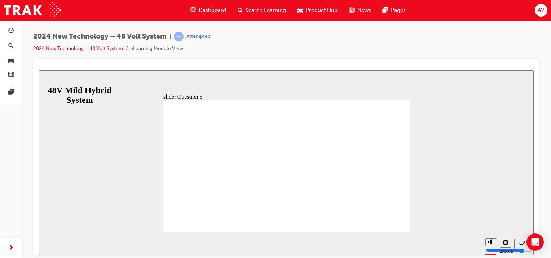
radio input "true"
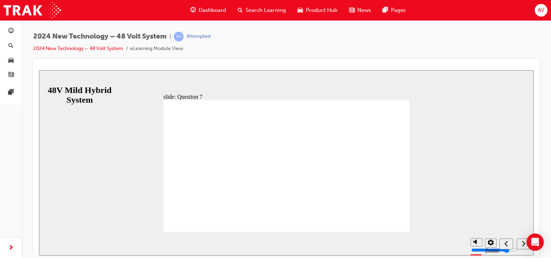
radio input "true"
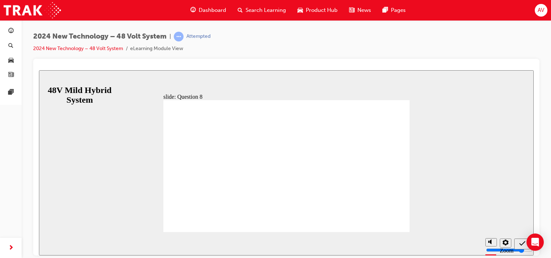
radio input "true"
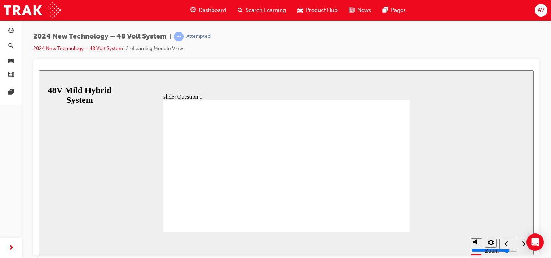
radio input "true"
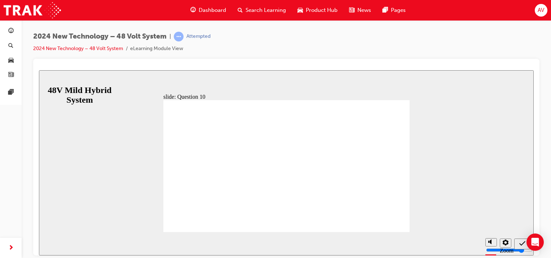
radio input "true"
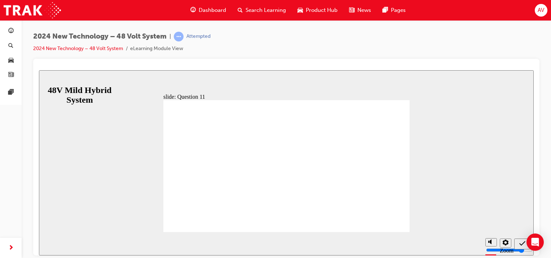
radio input "true"
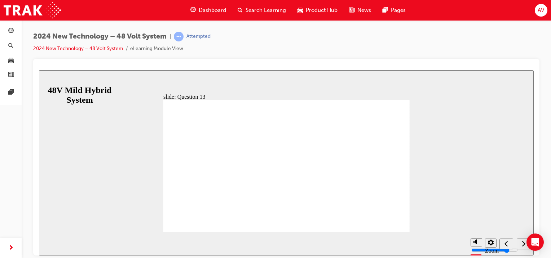
radio input "true"
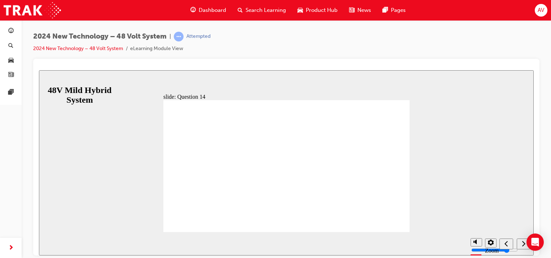
radio input "true"
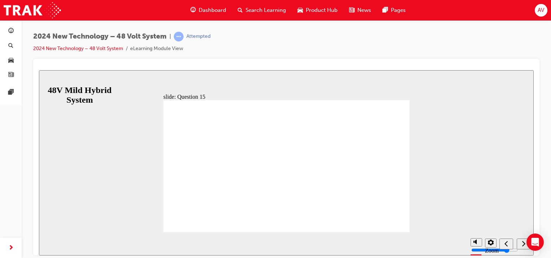
radio input "false"
radio input "true"
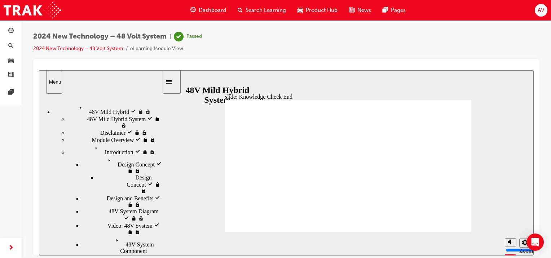
click at [542, 11] on span "AV" at bounding box center [540, 10] width 6 height 8
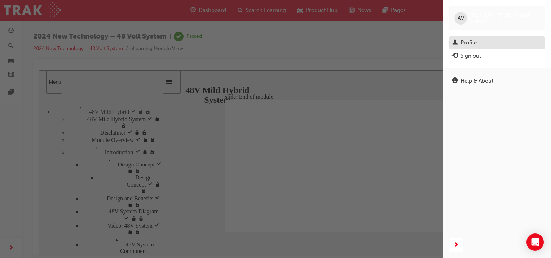
click at [479, 46] on div "Profile" at bounding box center [496, 42] width 89 height 9
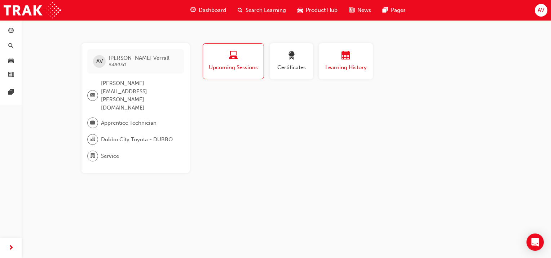
click at [333, 75] on button "Learning History" at bounding box center [346, 61] width 54 height 36
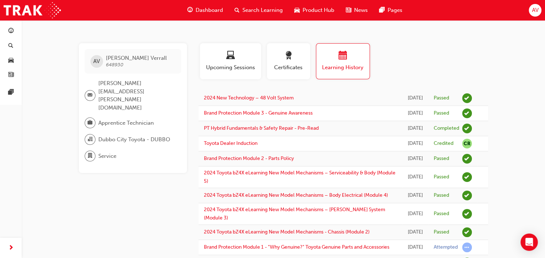
click at [205, 11] on span "Dashboard" at bounding box center [209, 10] width 27 height 8
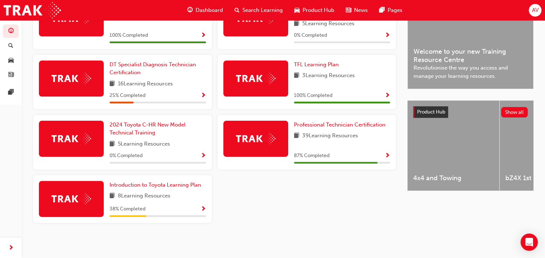
scroll to position [206, 0]
click at [385, 156] on span "Show Progress" at bounding box center [387, 156] width 5 height 6
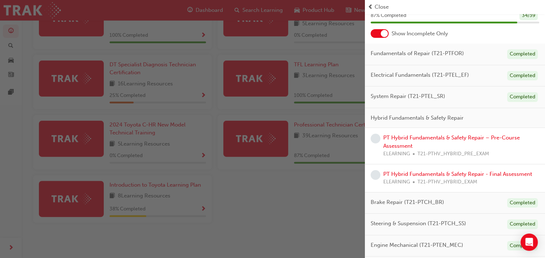
scroll to position [33, 0]
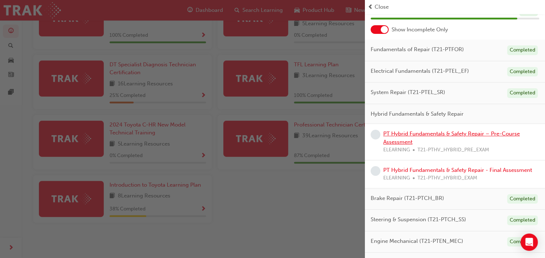
click at [457, 134] on link "PT Hybrid Fundamentals & Safety Repair – Pre-Course Assessment" at bounding box center [451, 137] width 137 height 15
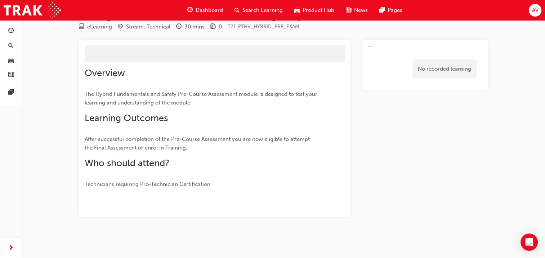
scroll to position [36, 0]
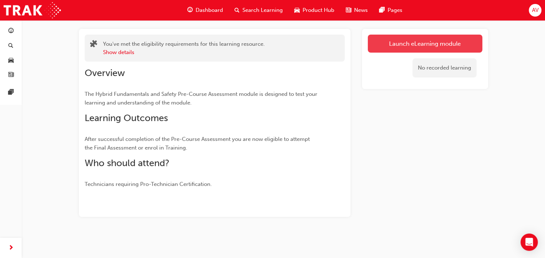
click at [436, 43] on link "Launch eLearning module" at bounding box center [425, 44] width 115 height 18
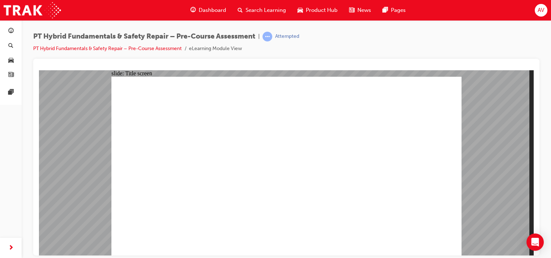
radio input "true"
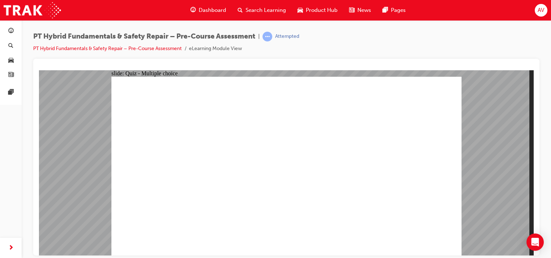
radio input "false"
radio input "true"
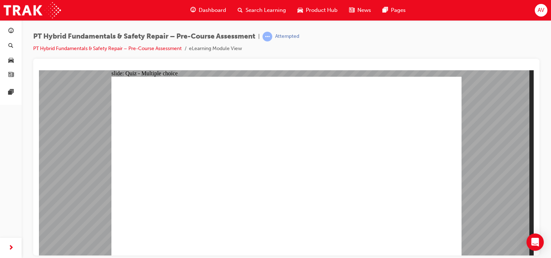
radio input "true"
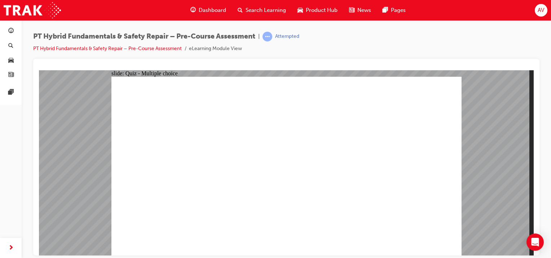
radio input "true"
checkbox input "true"
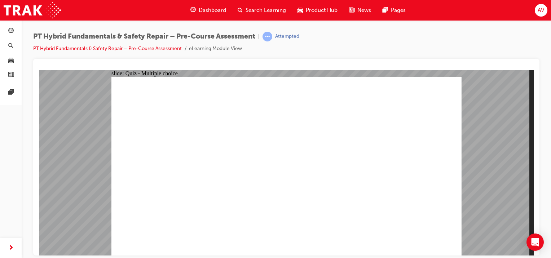
checkbox input "true"
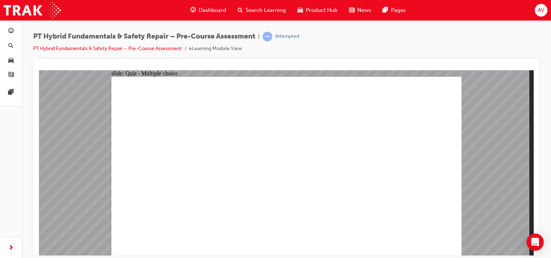
checkbox input "true"
checkbox input "false"
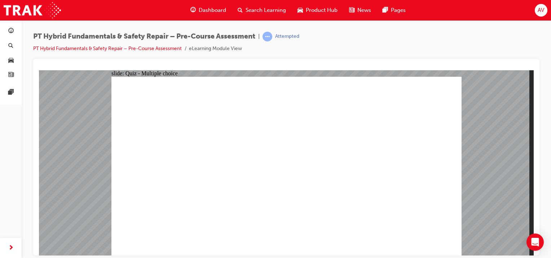
radio input "true"
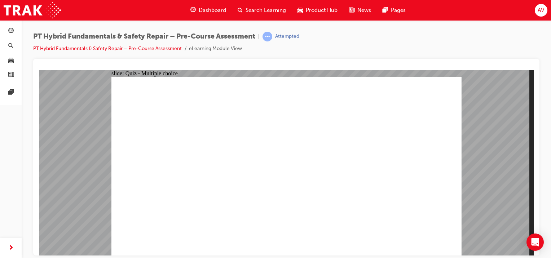
radio input "true"
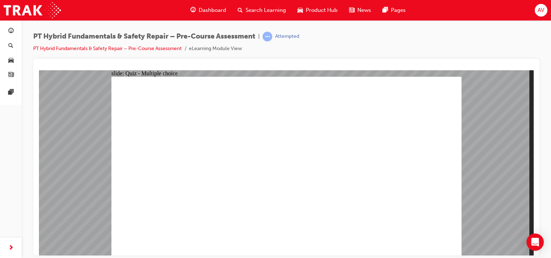
click at [539, 7] on span "AV" at bounding box center [540, 10] width 6 height 8
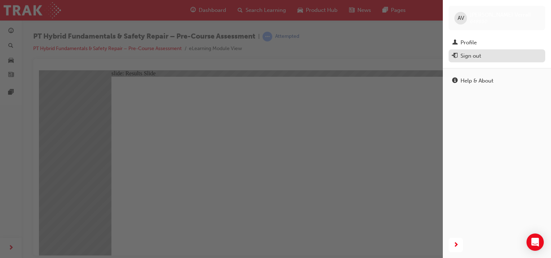
click at [481, 58] on div "Sign out" at bounding box center [496, 56] width 89 height 9
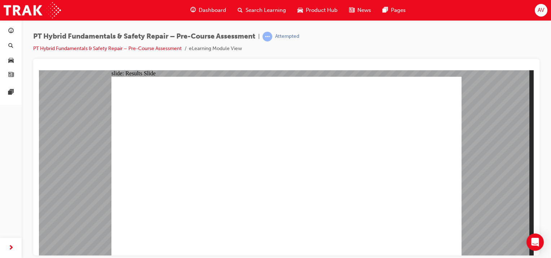
click at [541, 14] on span "AV" at bounding box center [540, 10] width 6 height 8
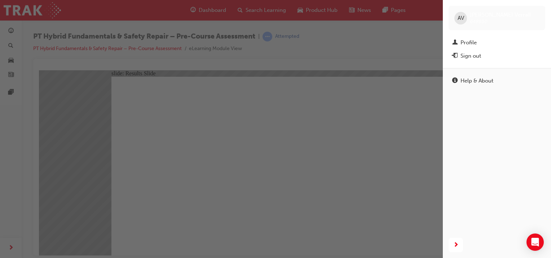
click at [98, 32] on div "button" at bounding box center [221, 129] width 443 height 258
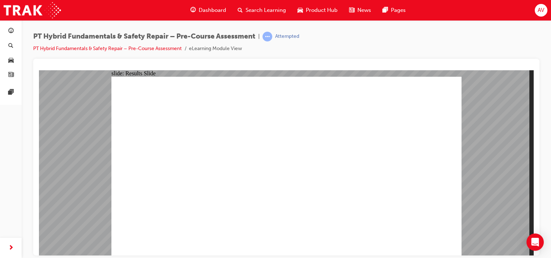
click at [195, 6] on span "guage-icon" at bounding box center [192, 10] width 5 height 9
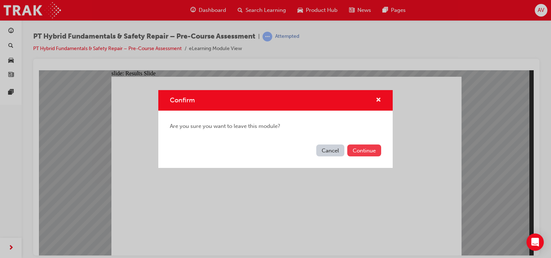
click at [369, 150] on button "Continue" at bounding box center [364, 151] width 34 height 12
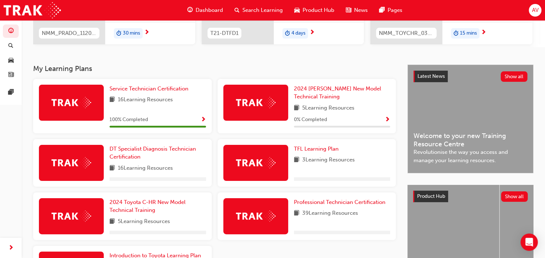
scroll to position [192, 0]
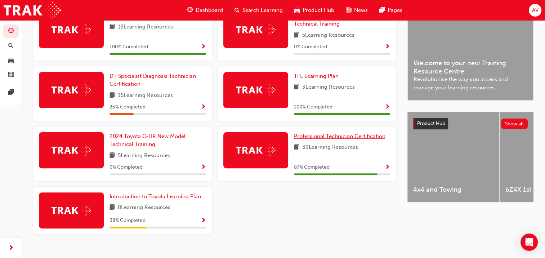
click at [334, 136] on span "Professional Technician Certification" at bounding box center [340, 136] width 92 height 6
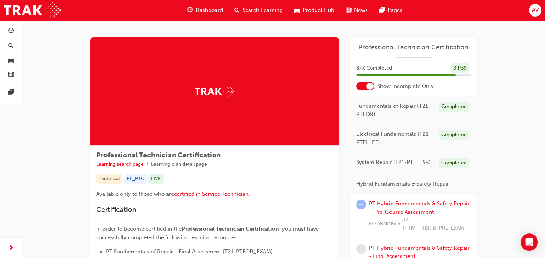
click at [369, 86] on div at bounding box center [370, 86] width 7 height 7
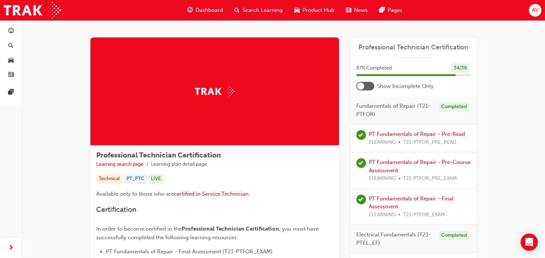
click at [369, 86] on div at bounding box center [365, 86] width 18 height 9
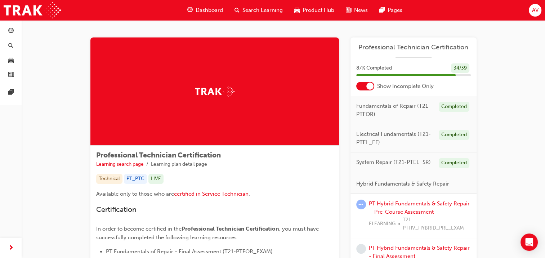
click at [531, 13] on div "AV" at bounding box center [535, 10] width 13 height 13
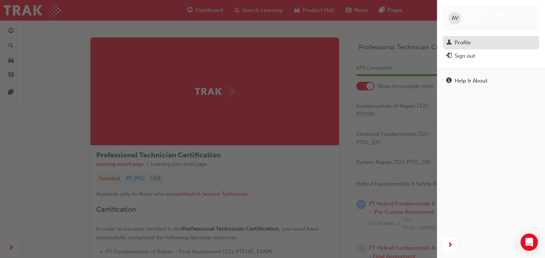
click at [462, 43] on div "Profile" at bounding box center [463, 43] width 16 height 8
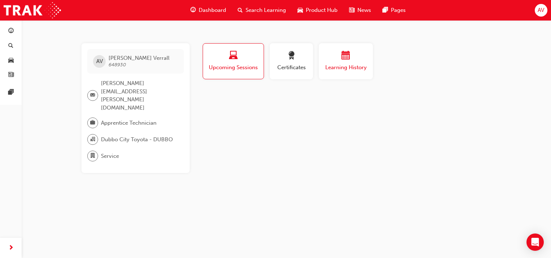
click at [341, 69] on span "Learning History" at bounding box center [345, 67] width 43 height 8
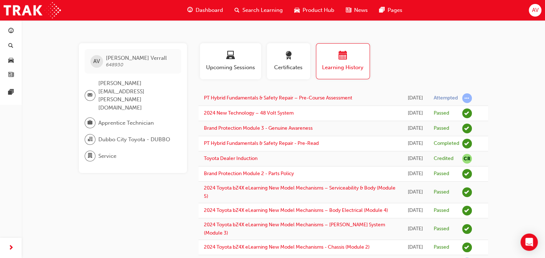
click at [534, 16] on button "AV" at bounding box center [535, 10] width 13 height 13
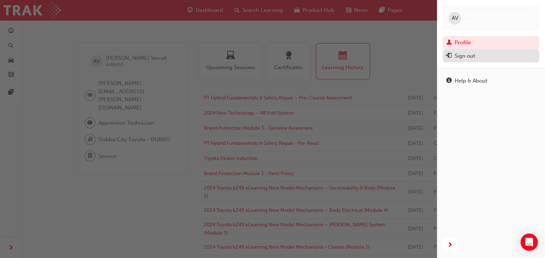
click at [473, 58] on div "Sign out" at bounding box center [465, 56] width 21 height 8
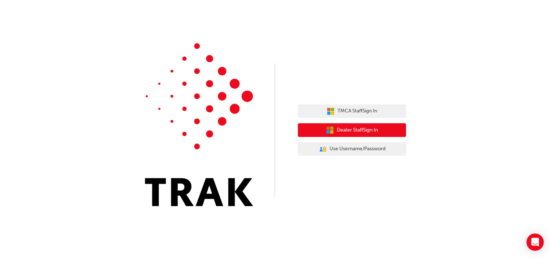
click at [359, 130] on span "Dealer Staff Sign In" at bounding box center [357, 130] width 41 height 8
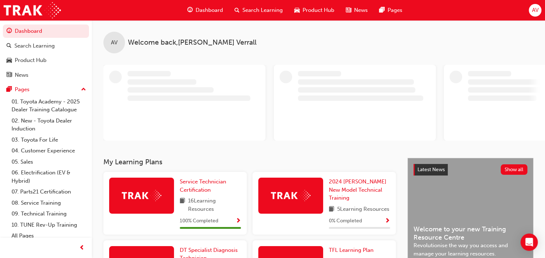
click at [533, 13] on span "AV" at bounding box center [535, 10] width 6 height 8
